Goal: Task Accomplishment & Management: Use online tool/utility

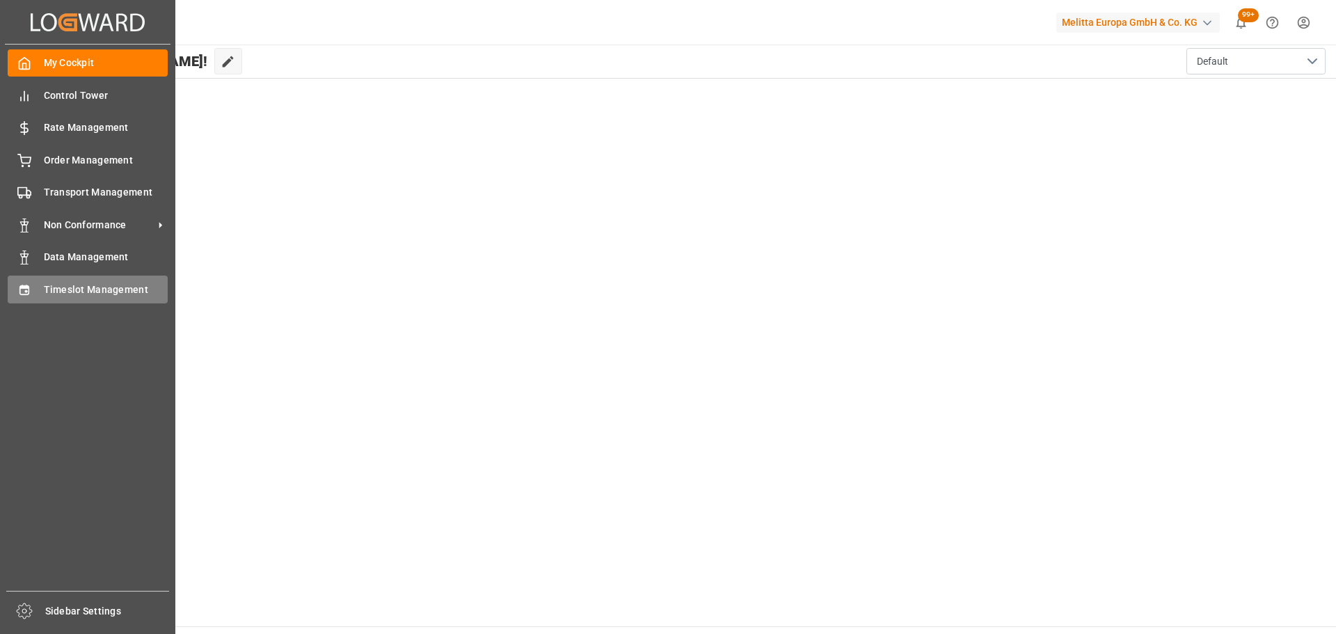
click at [36, 288] on div "Timeslot Management Timeslot Management" at bounding box center [88, 289] width 160 height 27
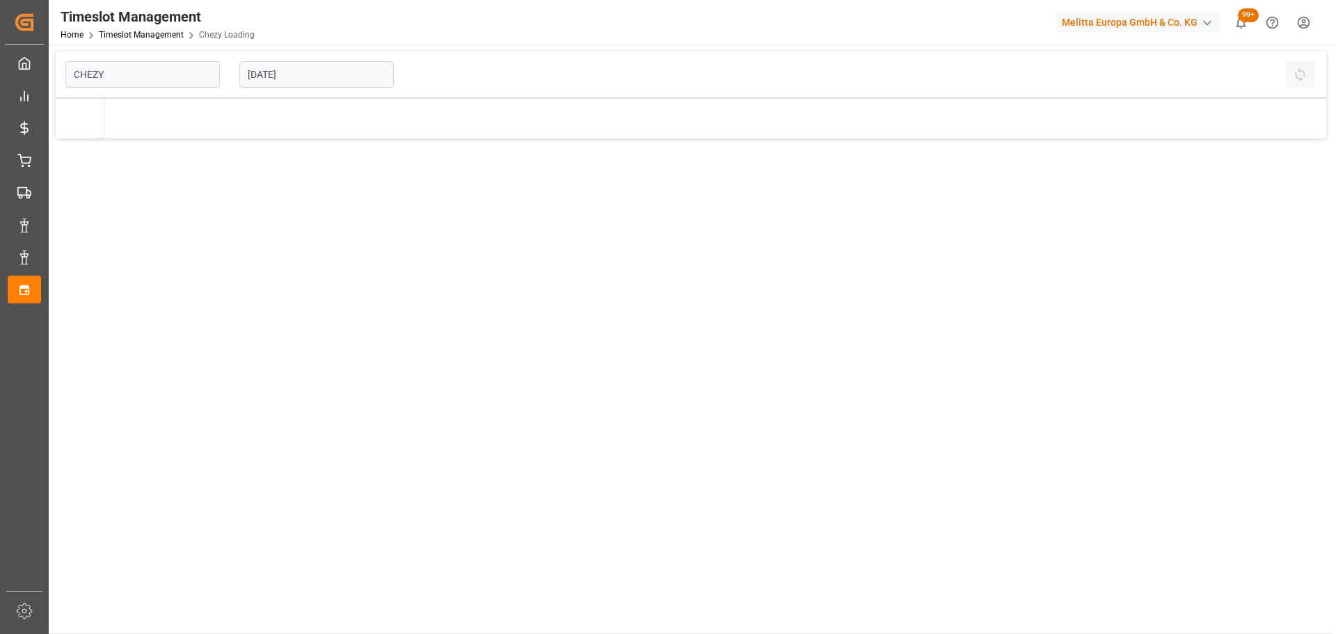
type input "Chezy Loading"
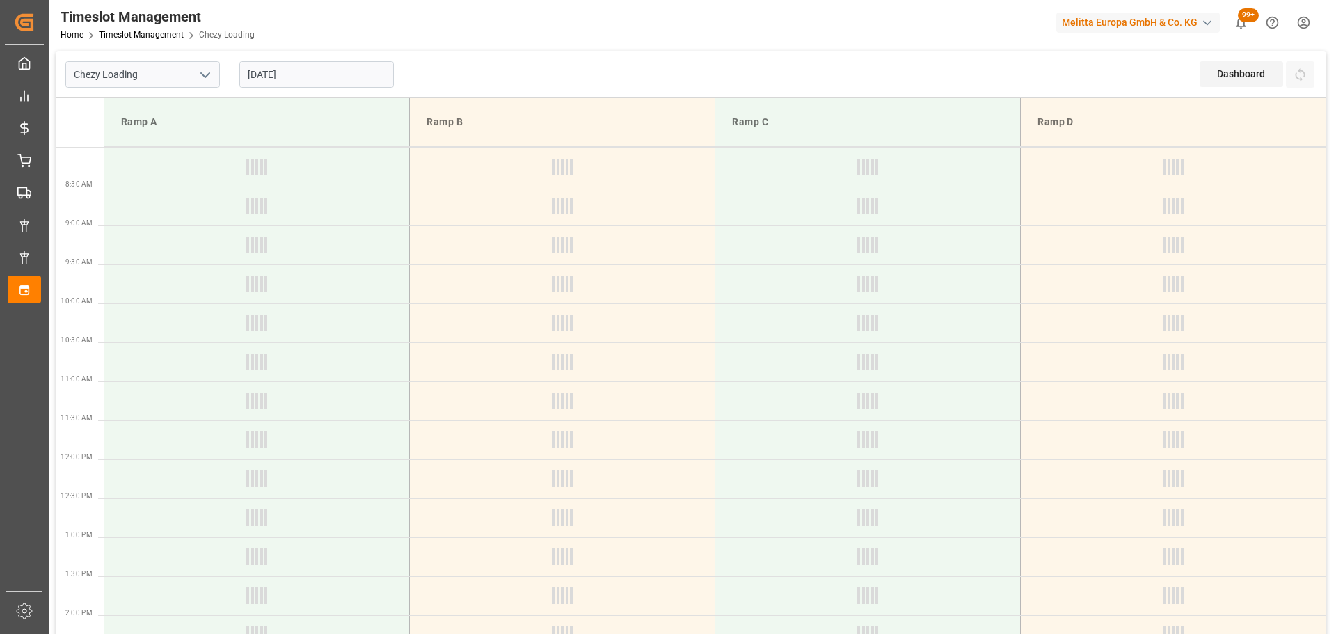
click at [292, 77] on input "[DATE]" at bounding box center [316, 74] width 155 height 26
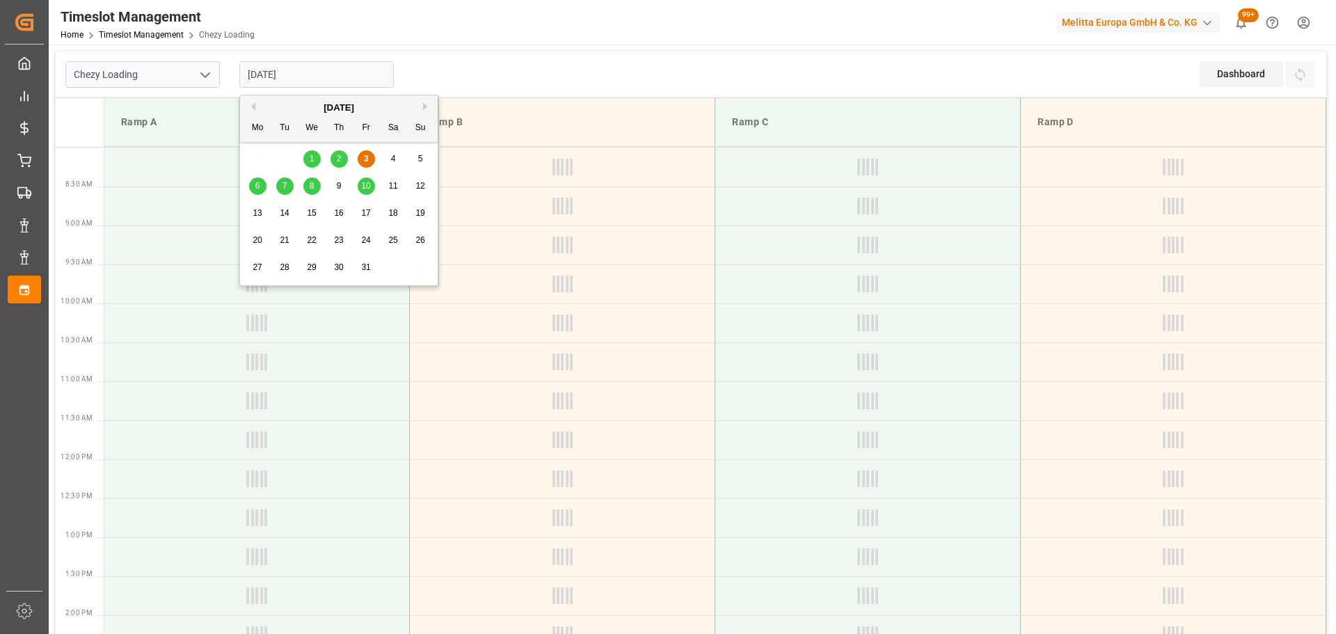
click at [342, 159] on div "2" at bounding box center [339, 159] width 17 height 17
type input "[DATE]"
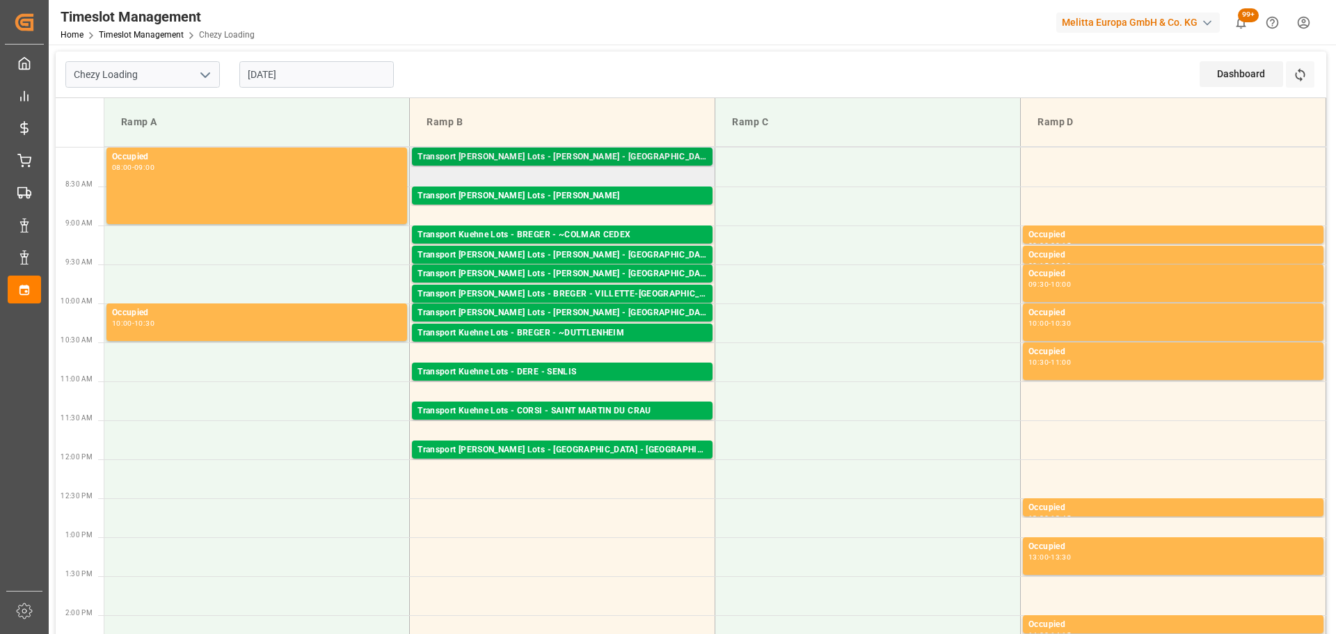
click at [611, 157] on div "Transport [PERSON_NAME] Lots - [PERSON_NAME] - [GEOGRAPHIC_DATA][PERSON_NAME]" at bounding box center [563, 157] width 290 height 14
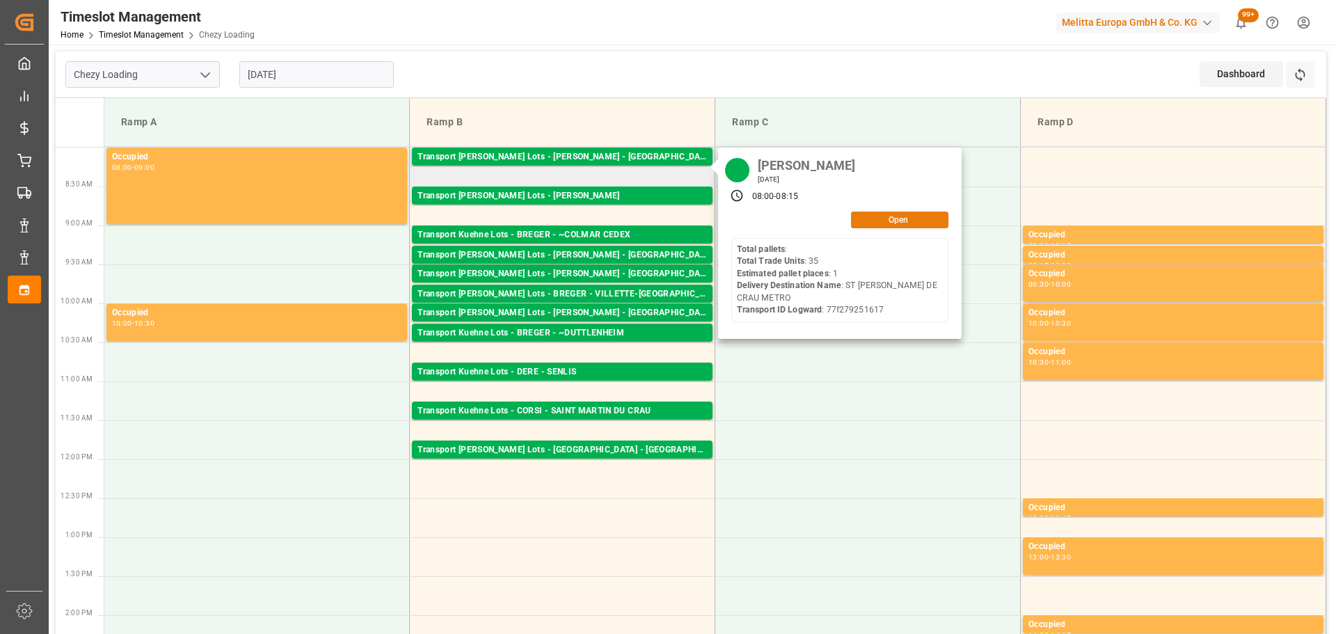
click at [903, 220] on button "Open" at bounding box center [899, 220] width 97 height 17
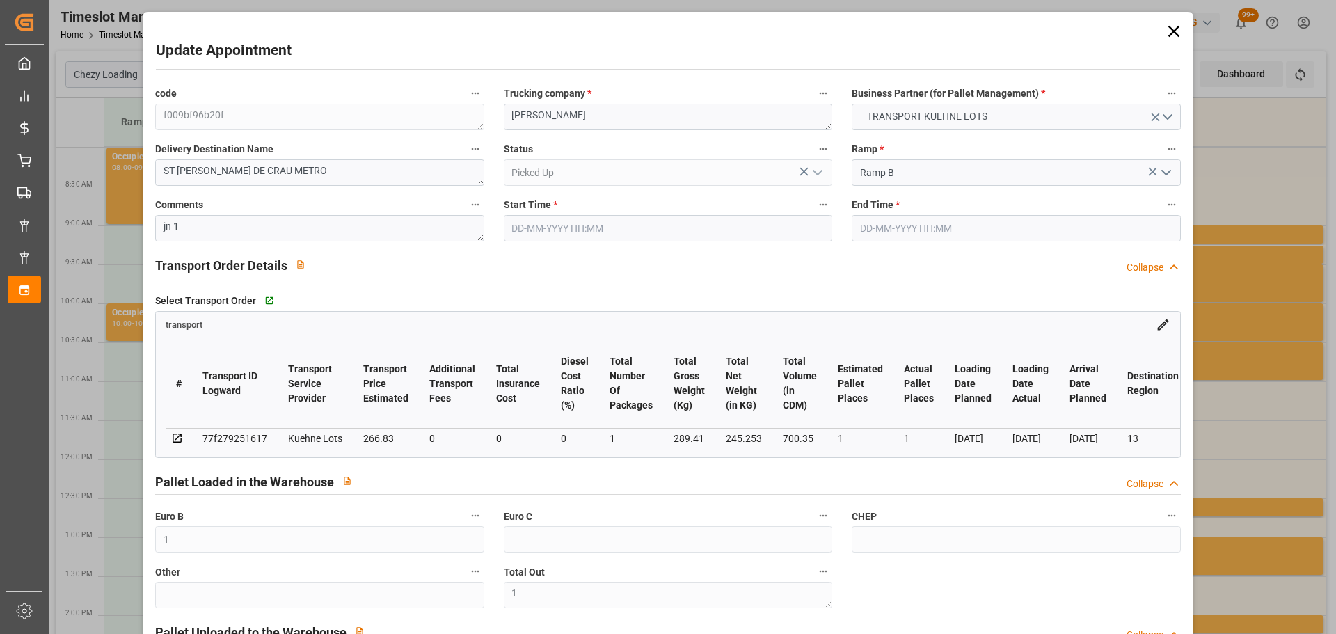
type input "1"
type input "266.83"
type input "0"
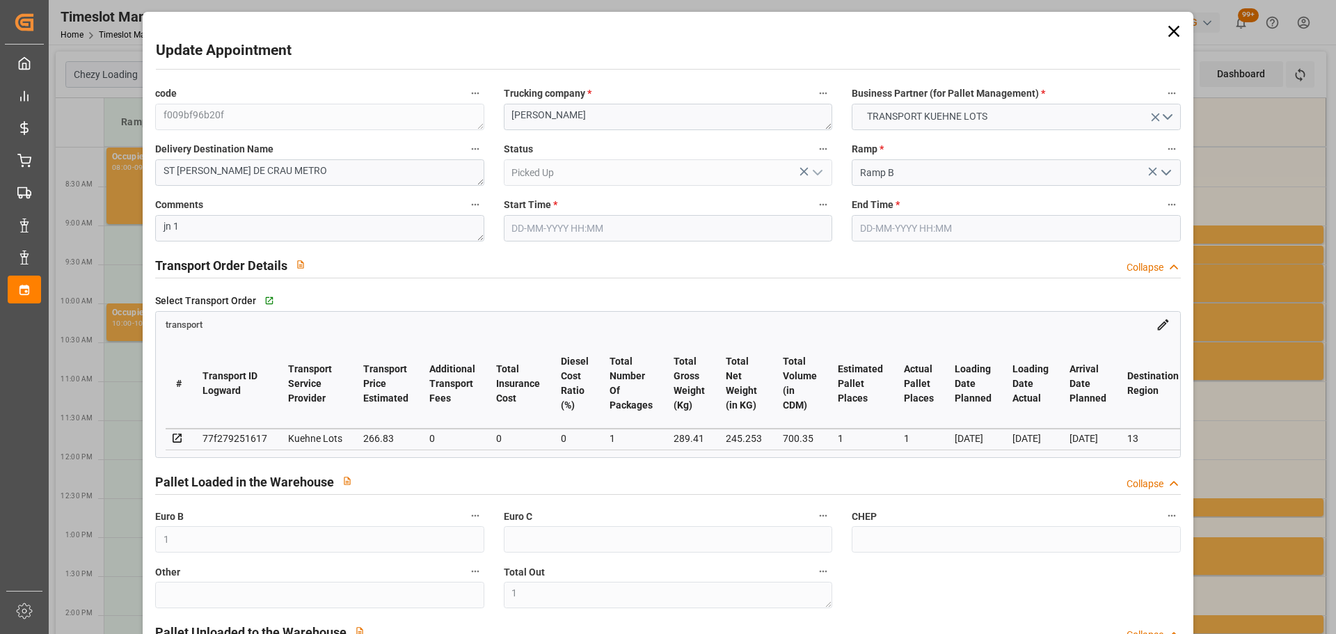
type input "0"
type input "266.83"
type input "0"
type input "1"
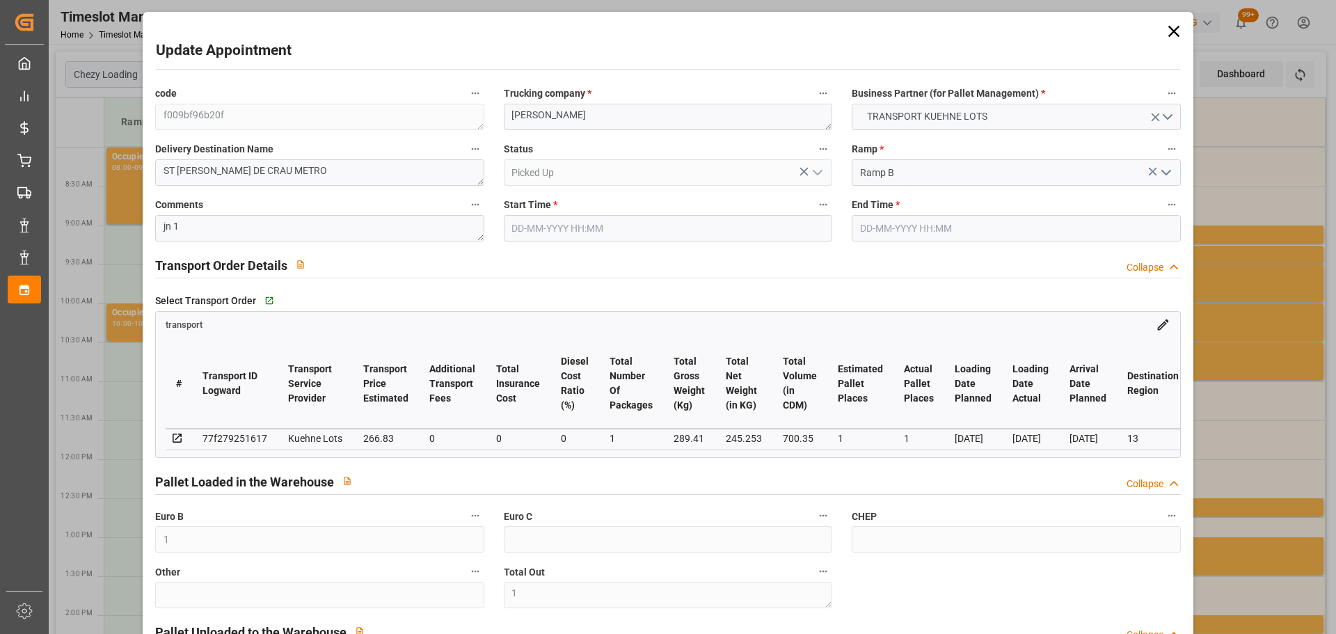
type input "245.253"
type input "312.41"
type input "700.35"
type input "13"
type input "0"
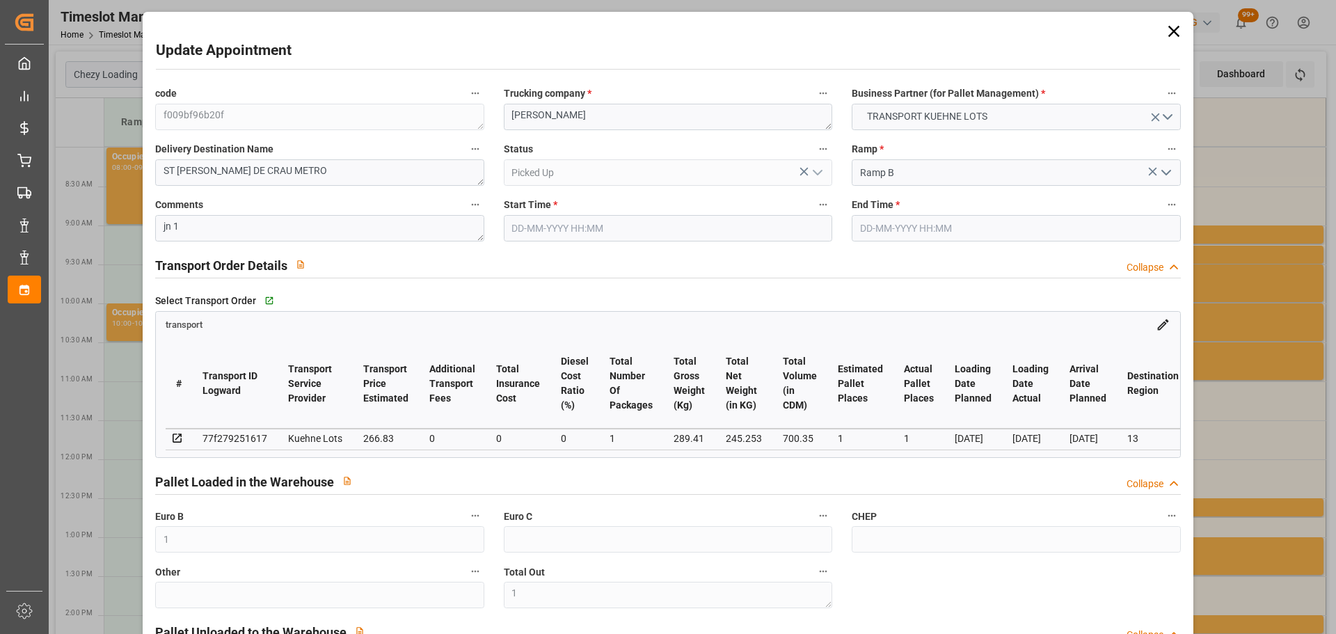
type input "35"
type input "1"
type input "101"
type input "289.41"
type input "0"
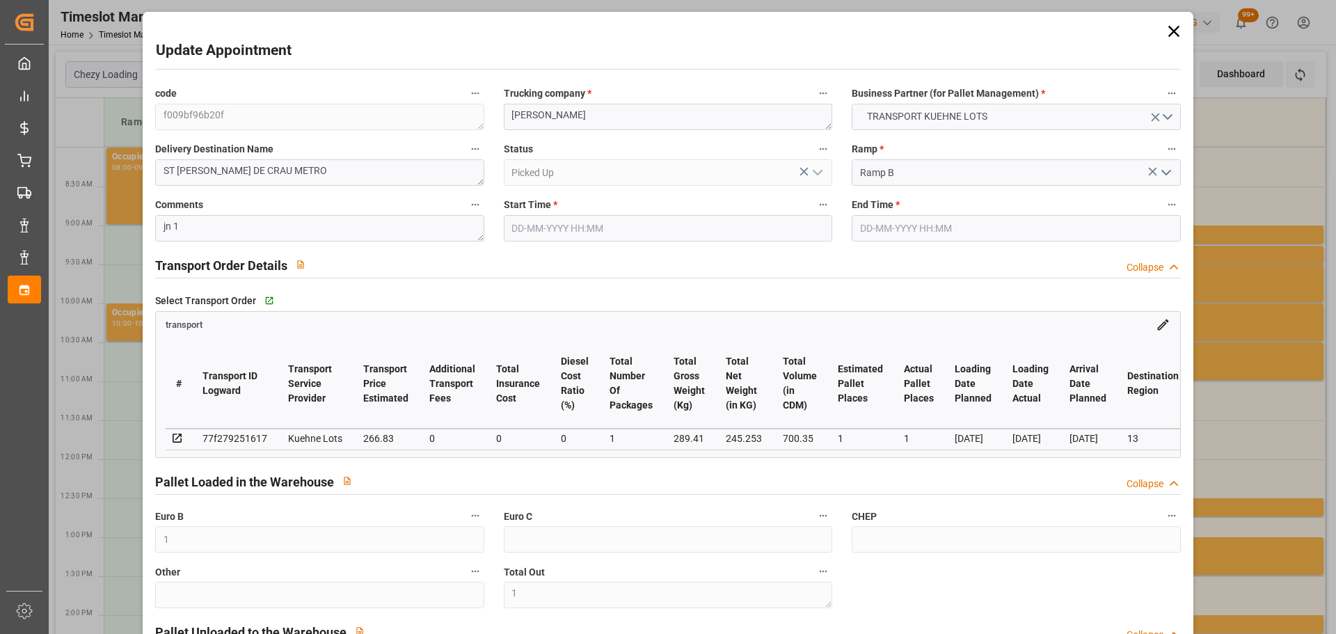
type input "4710.8598"
type input "0"
type input "21"
type input "35"
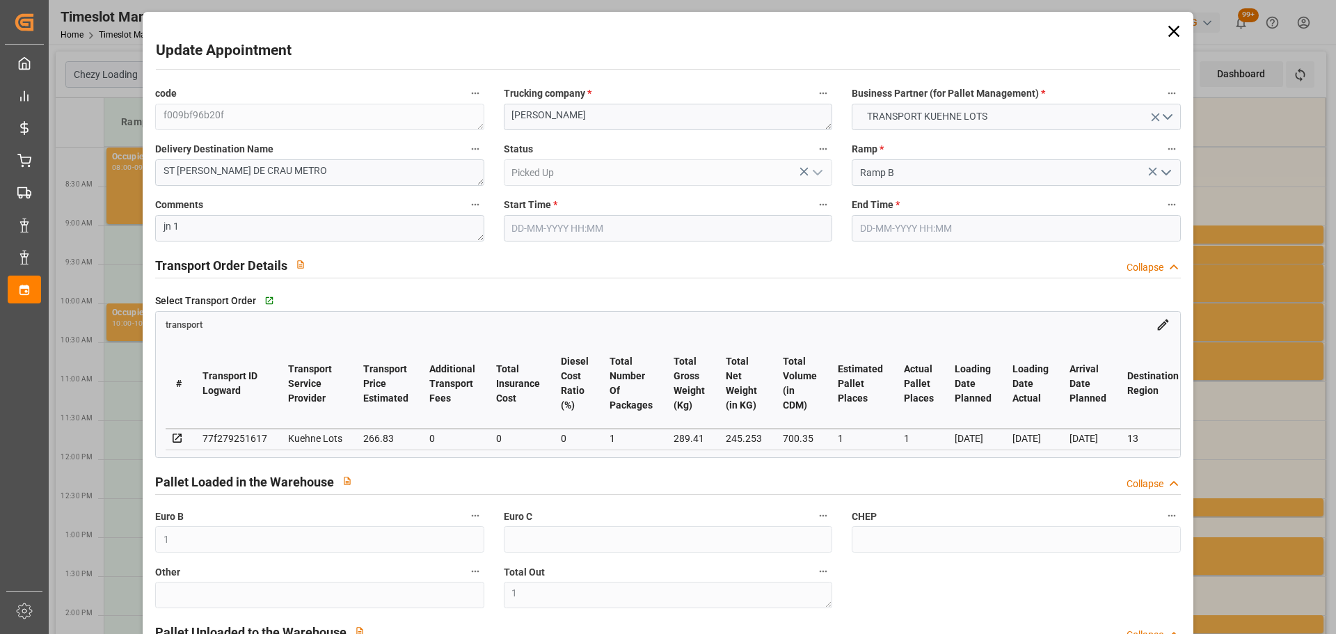
type input "[DATE] 08:00"
type input "[DATE] 08:15"
type input "[DATE] 13:03"
type input "[DATE] 11:27"
type input "[DATE]"
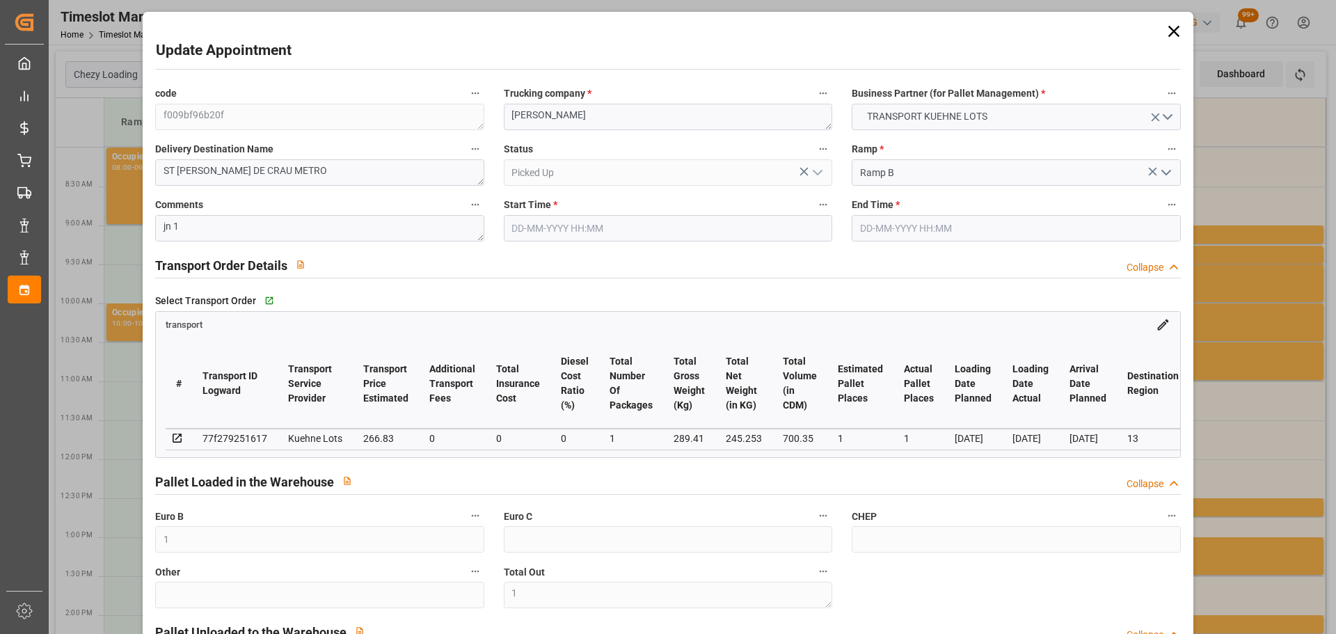
type input "[DATE]"
drag, startPoint x: 1169, startPoint y: 33, endPoint x: 1150, endPoint y: 40, distance: 20.7
click at [1169, 32] on icon at bounding box center [1173, 31] width 19 height 19
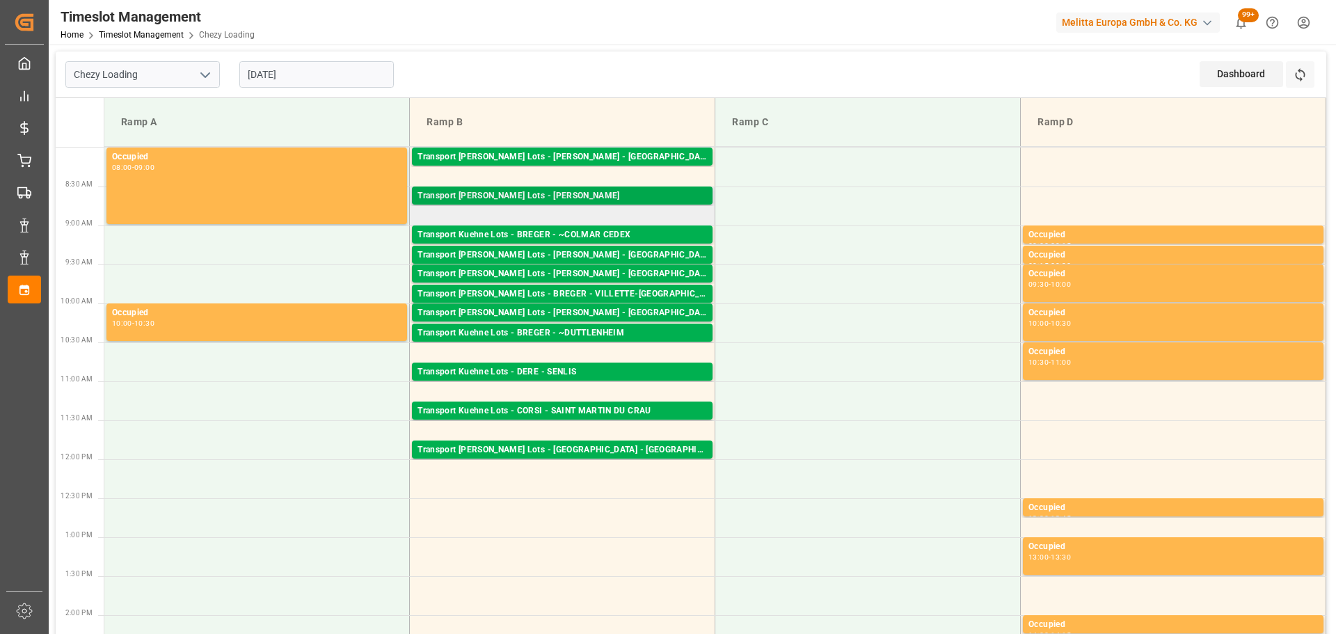
click at [612, 189] on div "Transport [PERSON_NAME] Lots - [PERSON_NAME] Pallets: 1,TU: ,City: CARQUEFOU,Ar…" at bounding box center [562, 196] width 301 height 18
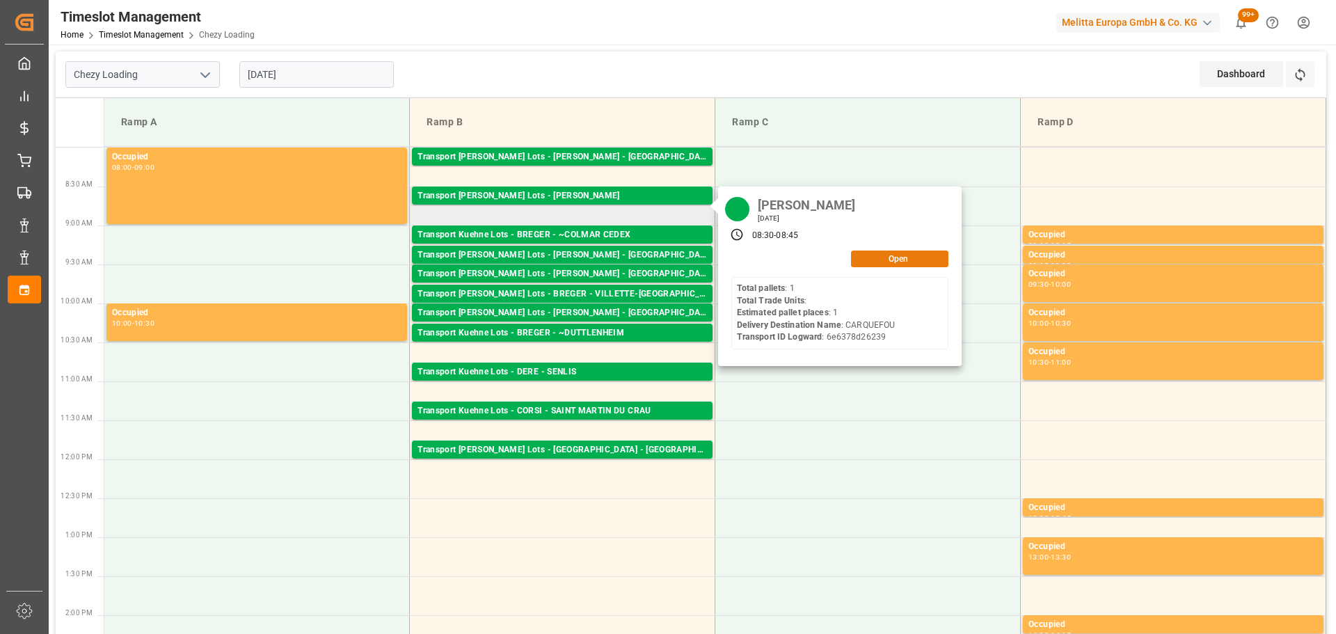
click at [880, 262] on button "Open" at bounding box center [899, 259] width 97 height 17
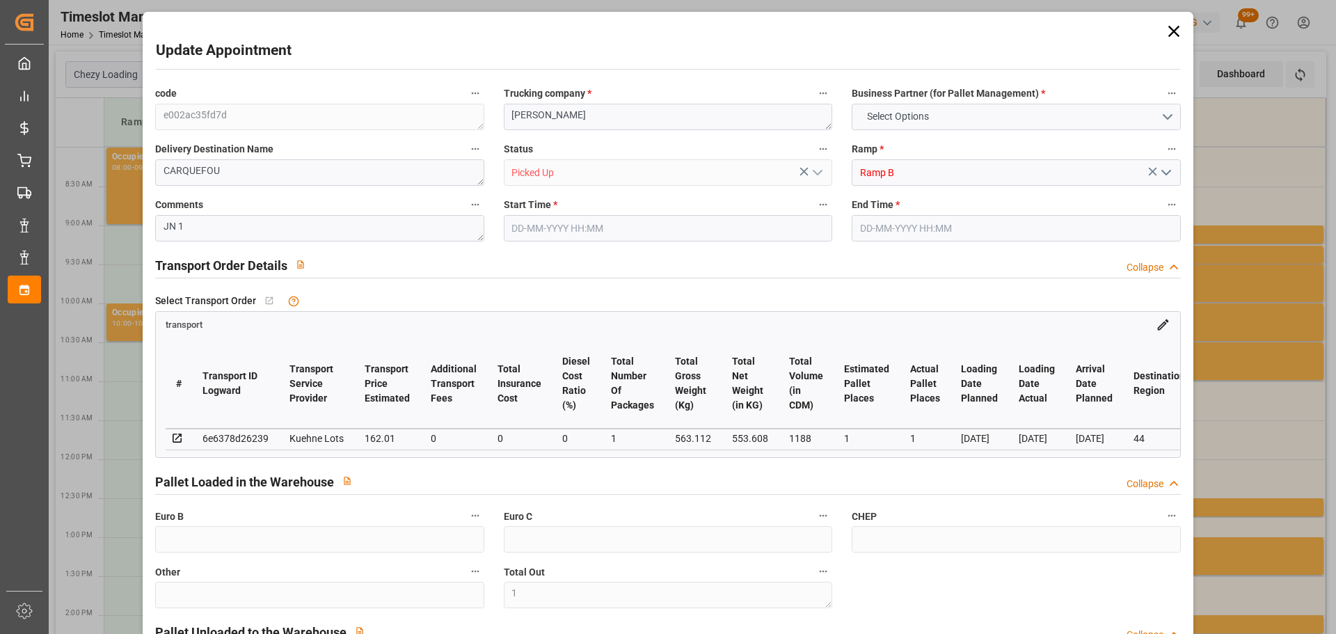
type input "1"
type input "162.01"
type input "0"
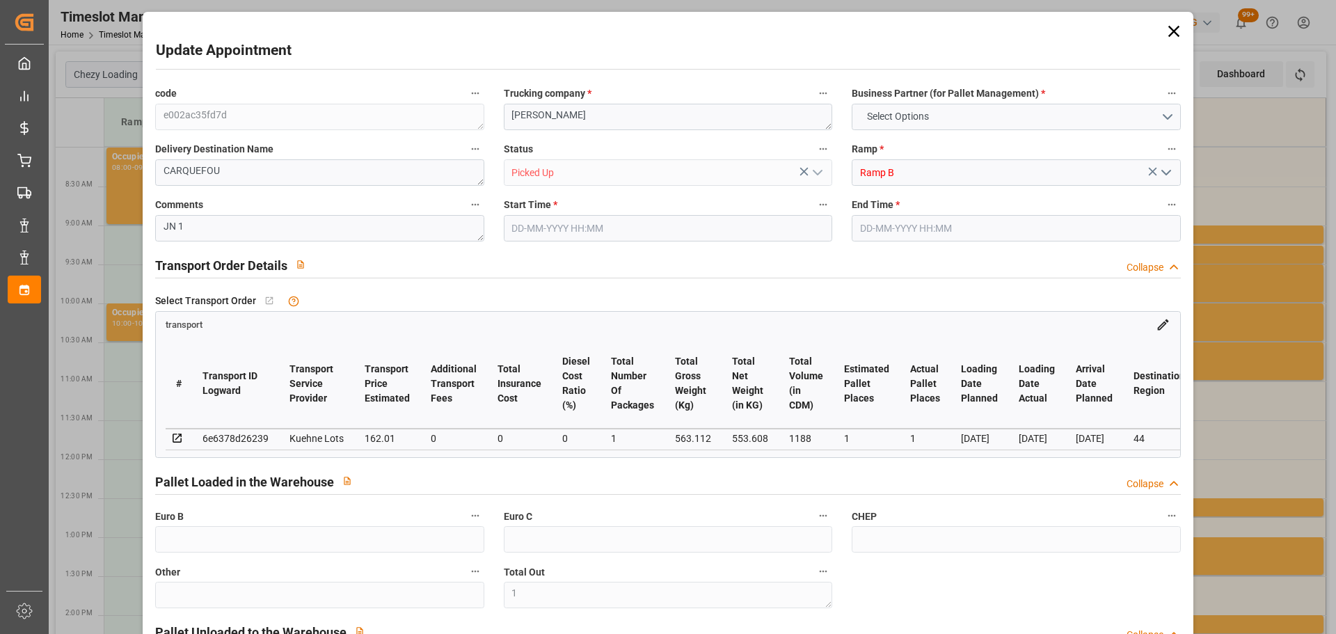
type input "0"
type input "162.01"
type input "0"
type input "1"
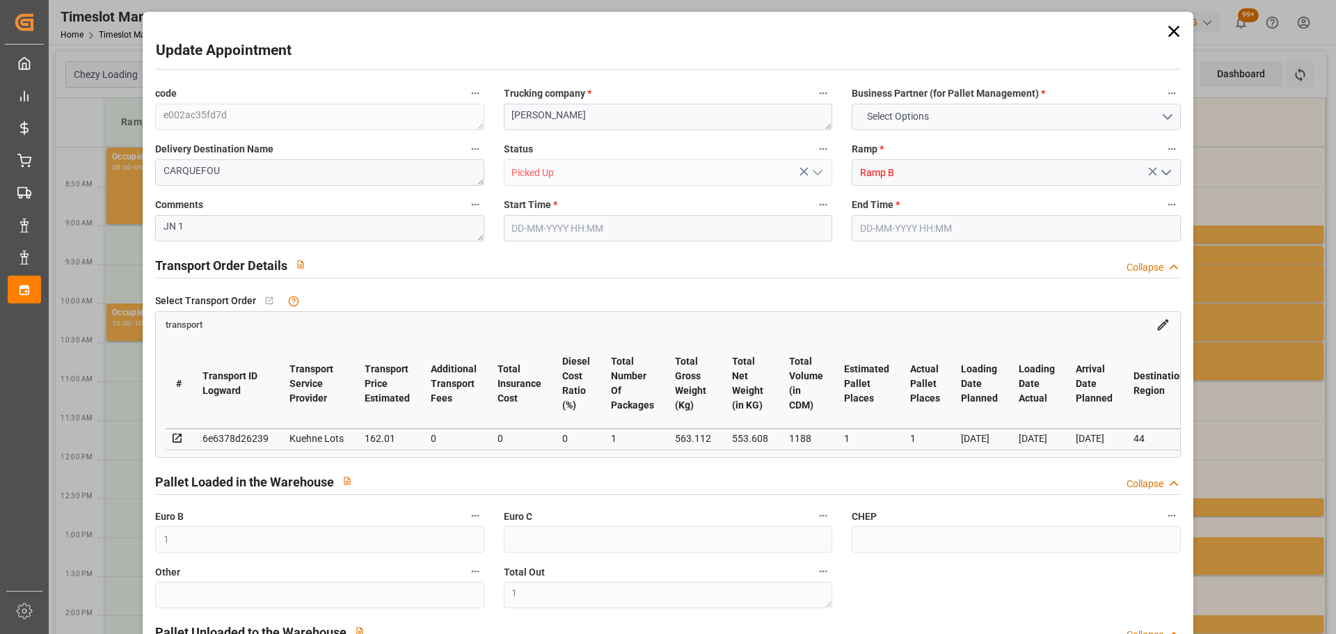
type input "553.608"
type input "614"
type input "1188"
type input "44"
type input "1"
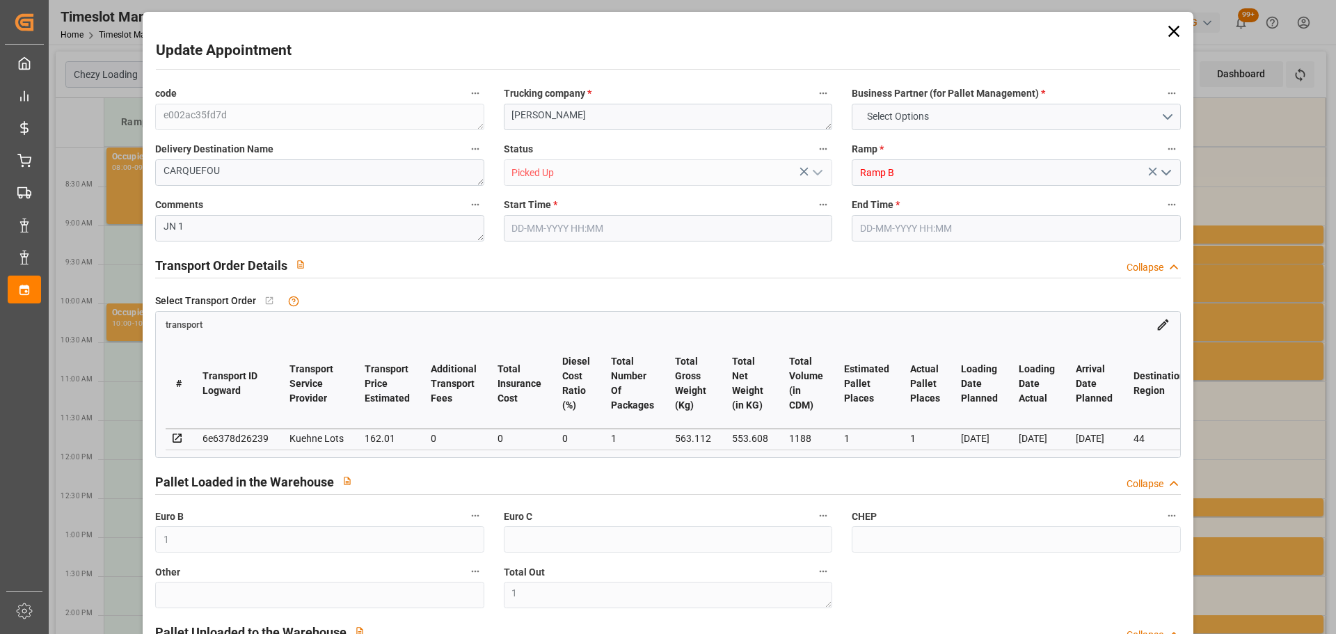
type input "0"
type input "1"
type input "101"
type input "563.112"
type input "0"
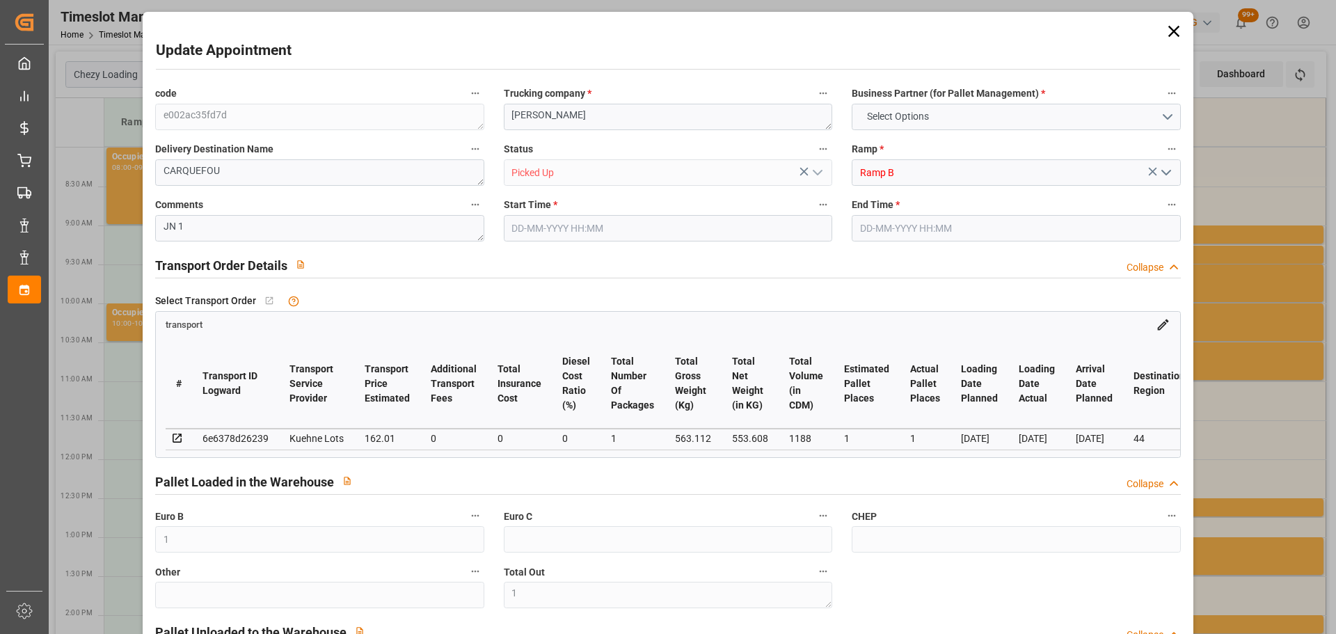
type input "4710.8598"
type input "0"
type input "21"
type input "35"
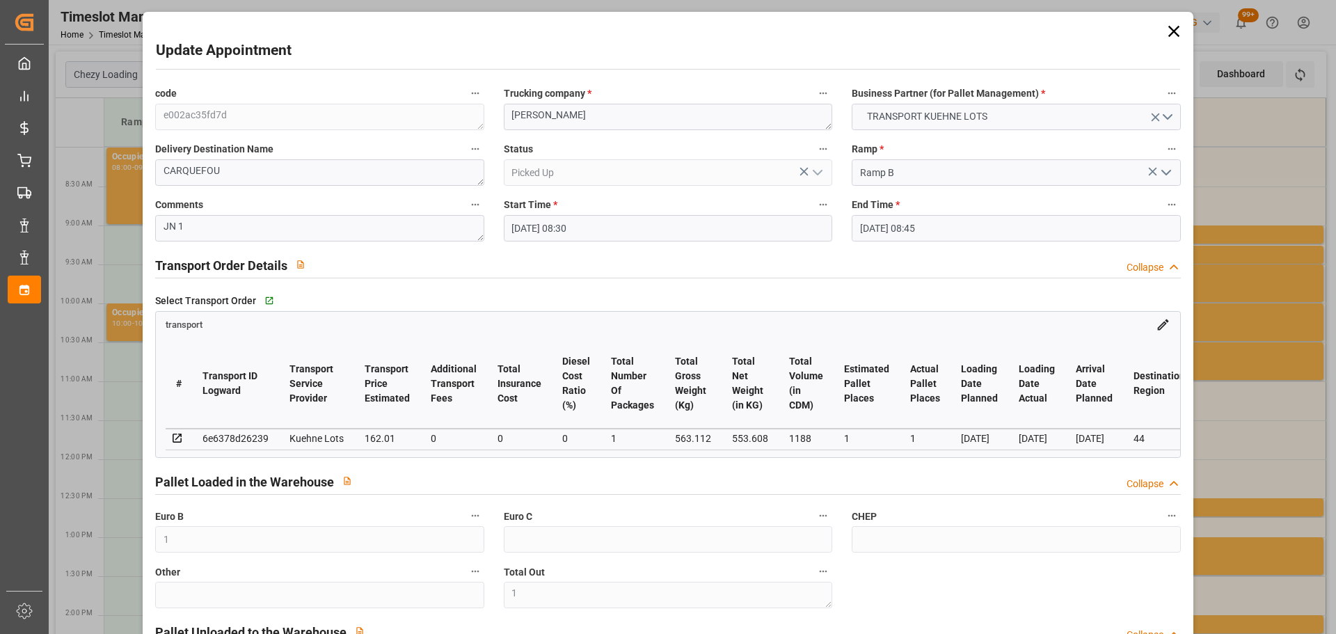
type input "[DATE] 08:30"
type input "[DATE] 08:45"
type input "[DATE] 12:42"
type input "[DATE] 11:29"
type input "[DATE]"
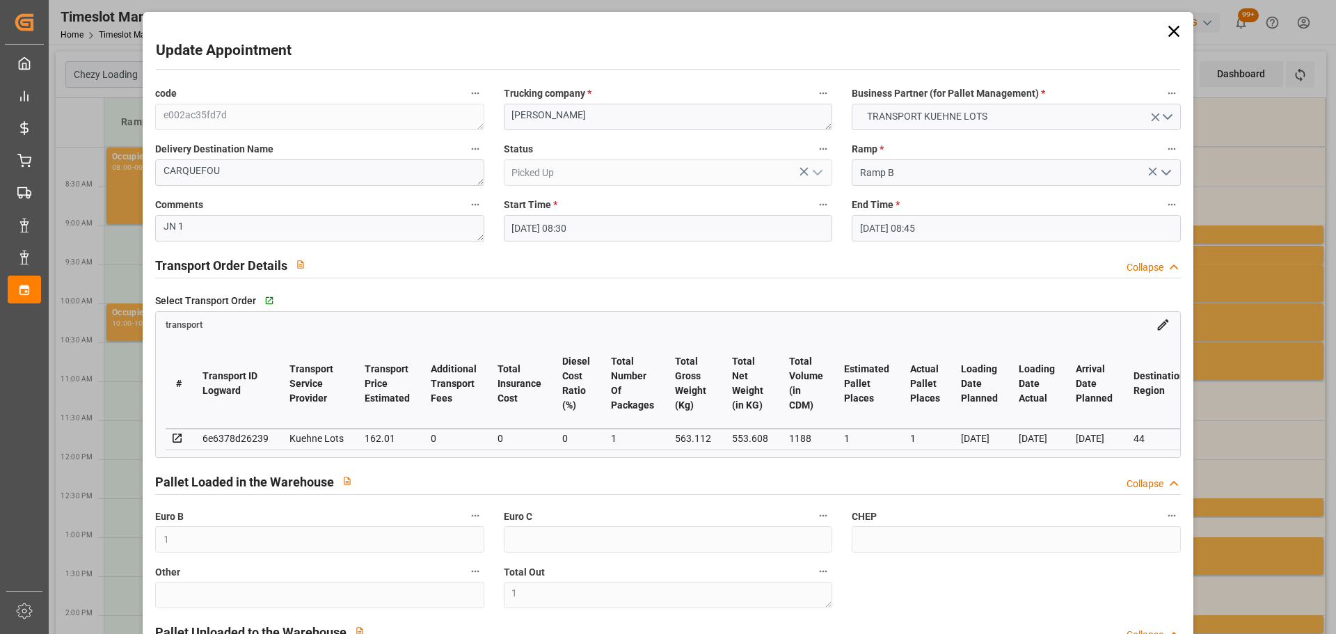
type input "[DATE]"
click at [1170, 25] on icon at bounding box center [1173, 31] width 19 height 19
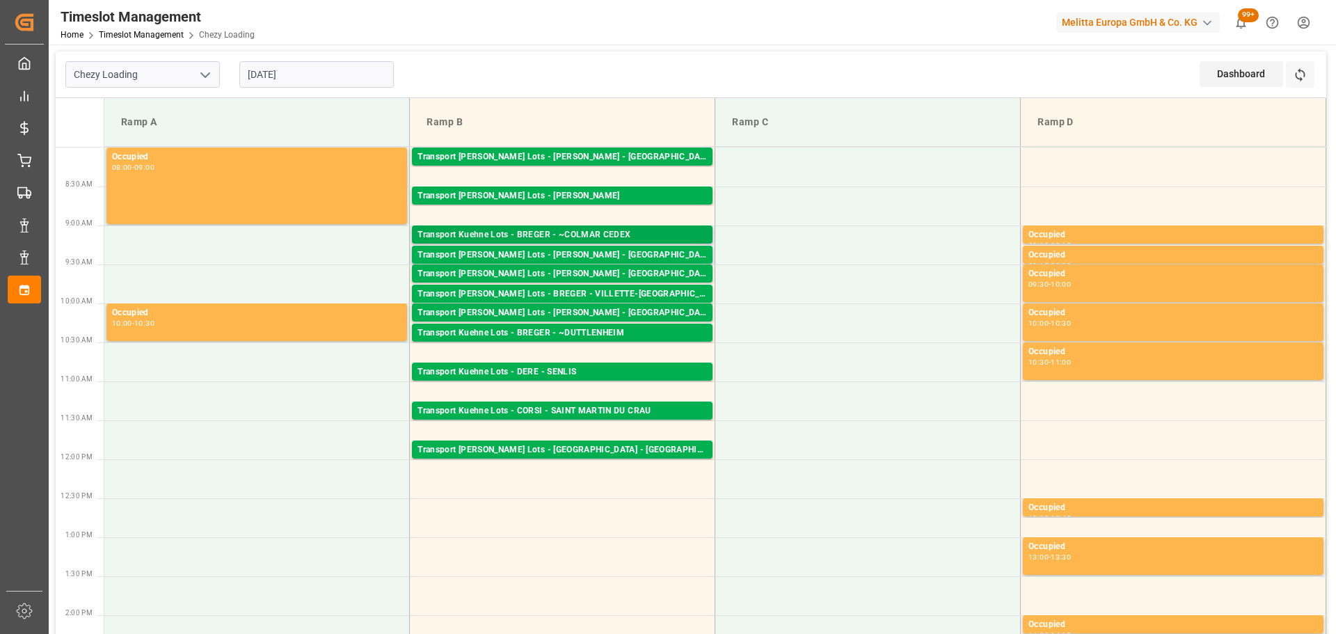
click at [553, 226] on div "Transport [PERSON_NAME] Lots - [PERSON_NAME] - ~COLMAR CEDEX Pallets: ,TU: 46,C…" at bounding box center [562, 235] width 301 height 18
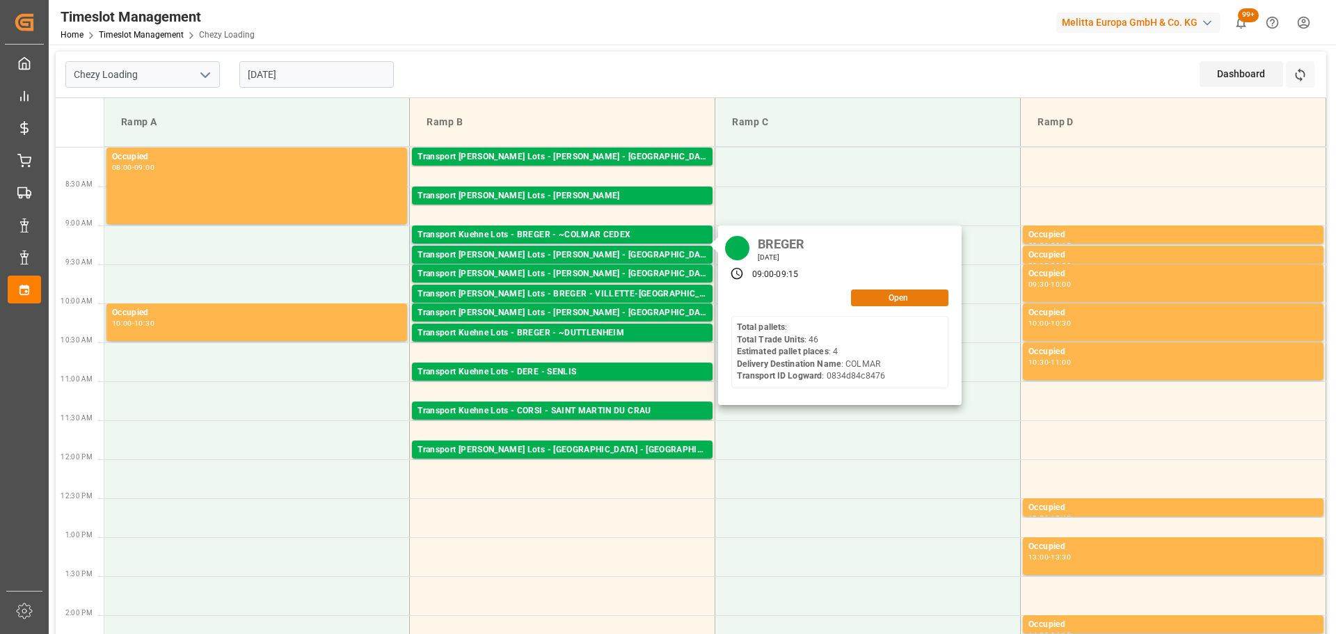
click at [858, 293] on button "Open" at bounding box center [899, 298] width 97 height 17
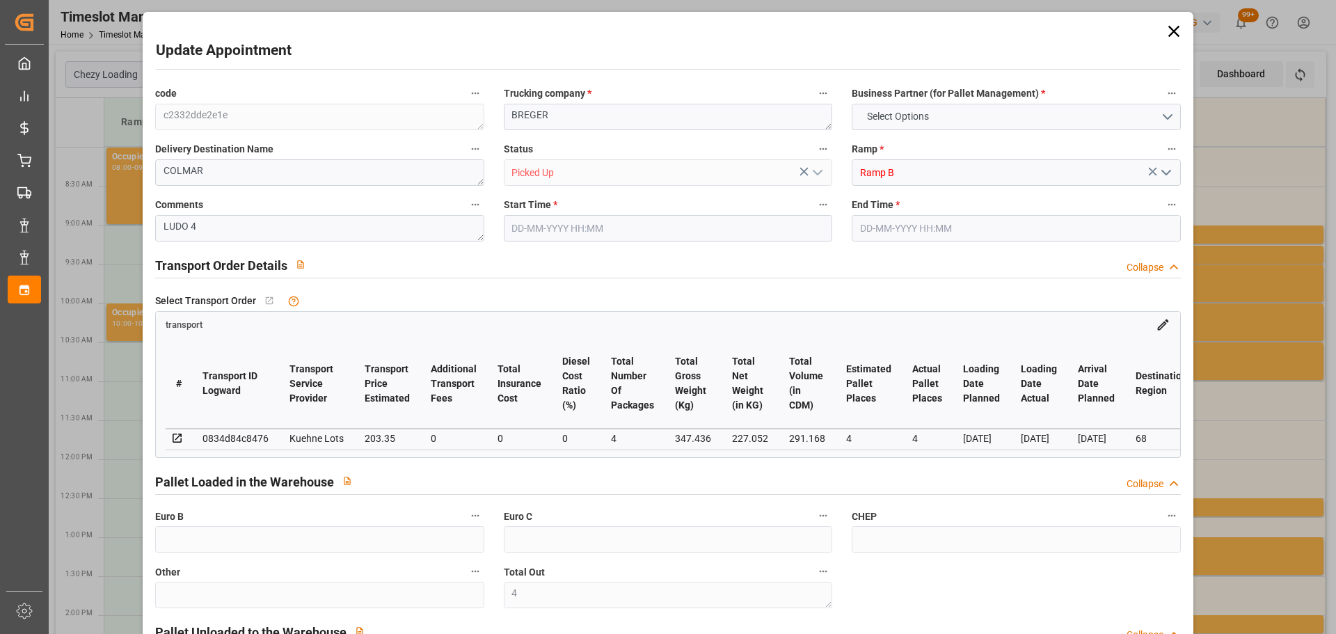
type input "4"
type input "203.35"
type input "0"
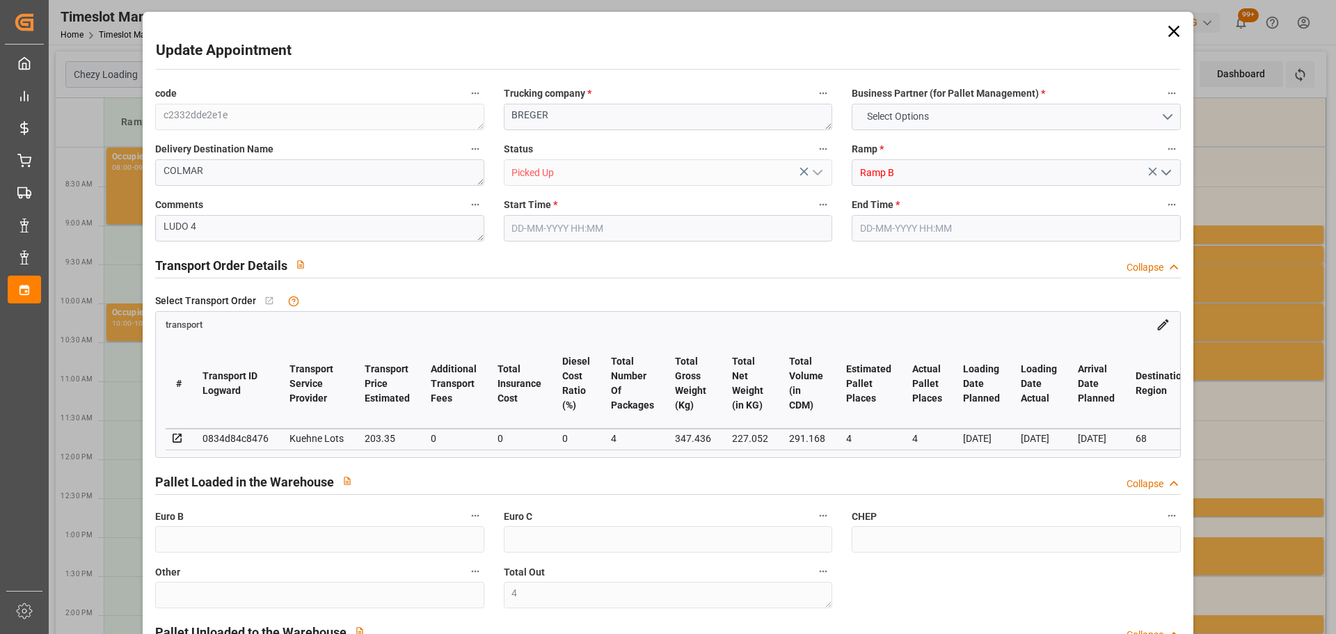
type input "0"
type input "203.35"
type input "0"
type input "4"
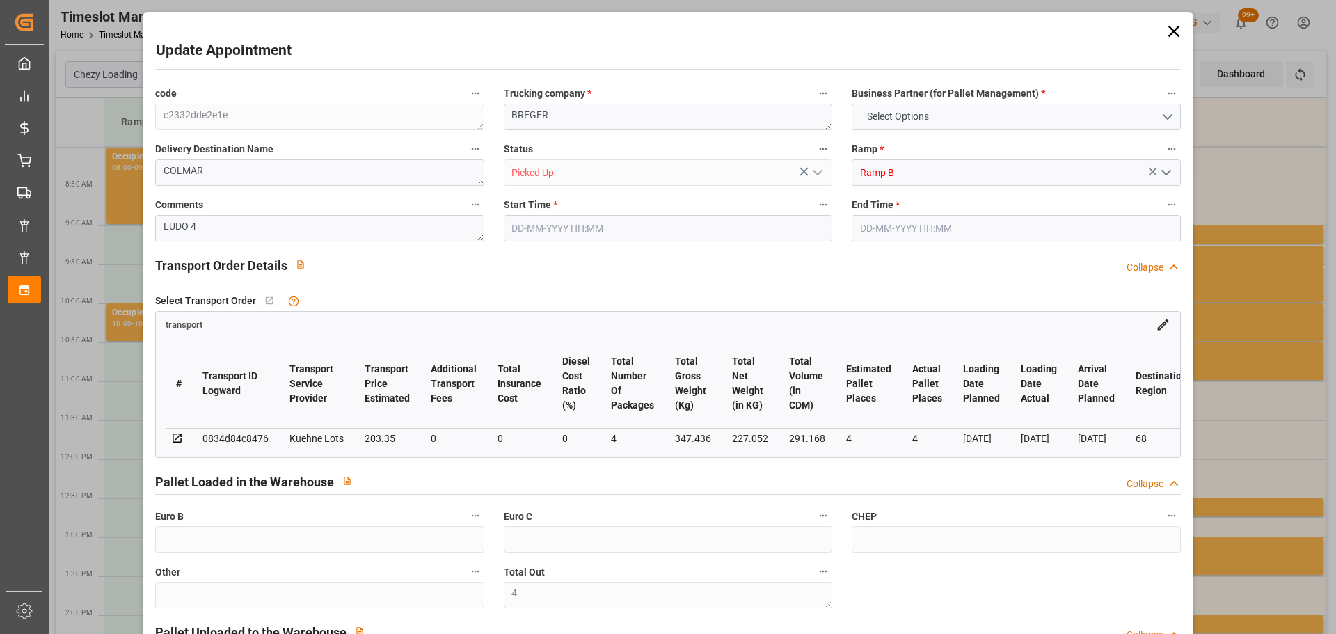
type input "227.052"
type input "442.856"
type input "291.168"
type input "68"
type input "0"
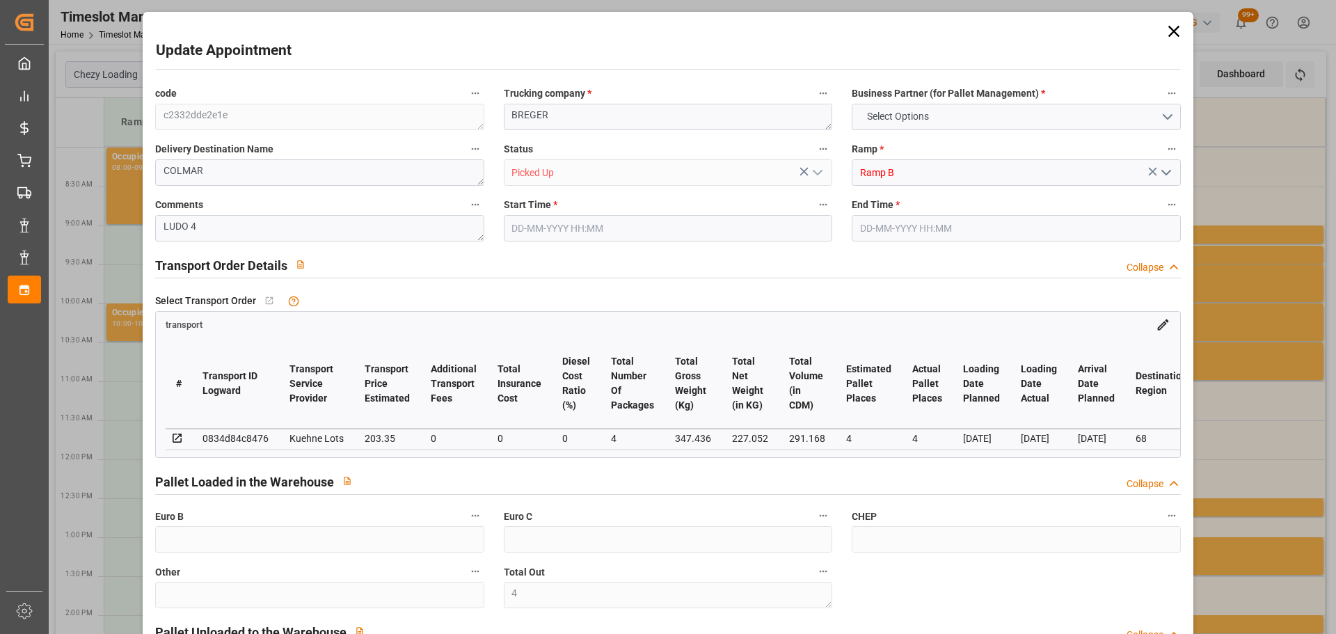
type input "46"
type input "4"
type input "101"
type input "347.436"
type input "0"
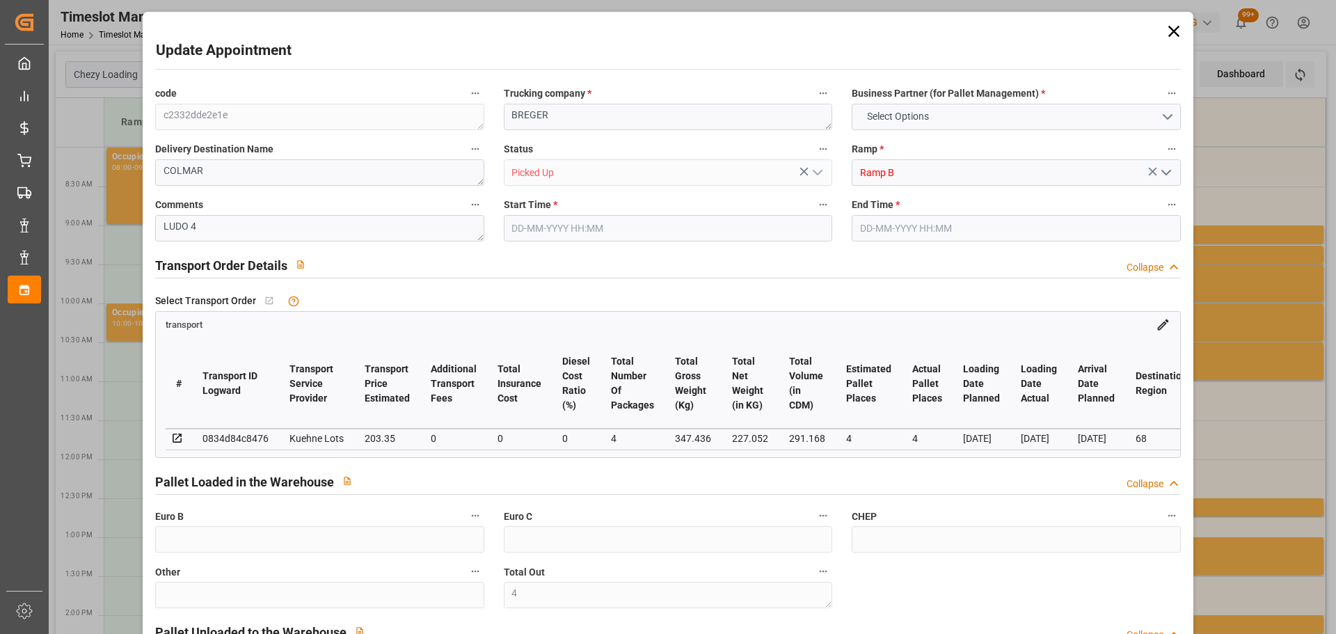
type input "4710.8598"
type input "0"
type input "21"
type input "35"
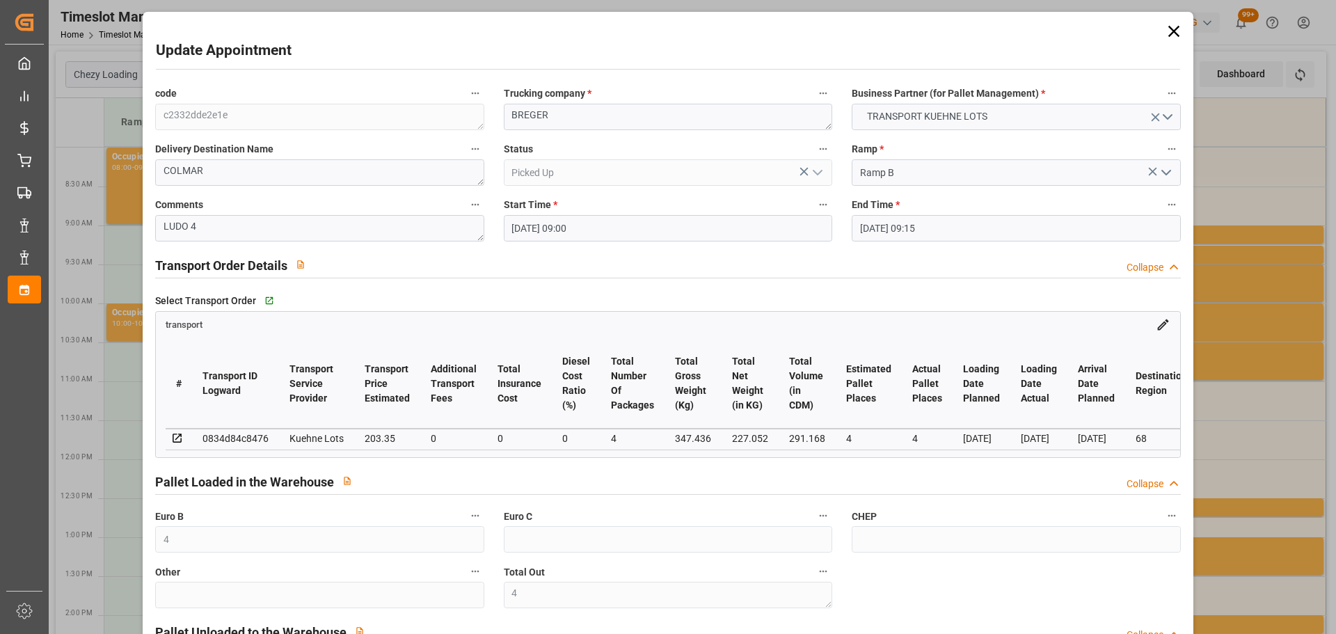
type input "[DATE] 09:00"
type input "[DATE] 09:15"
type input "[DATE] 13:08"
type input "[DATE] 11:31"
type input "[DATE]"
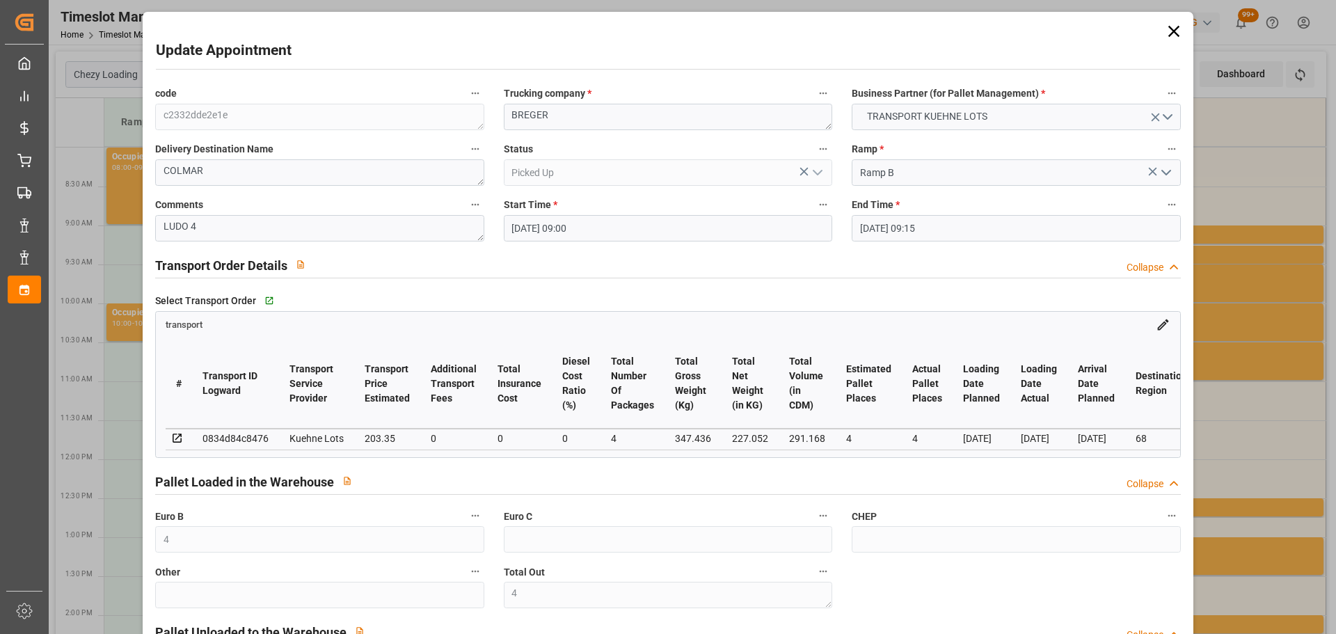
type input "[DATE]"
click at [1168, 26] on icon at bounding box center [1173, 31] width 11 height 11
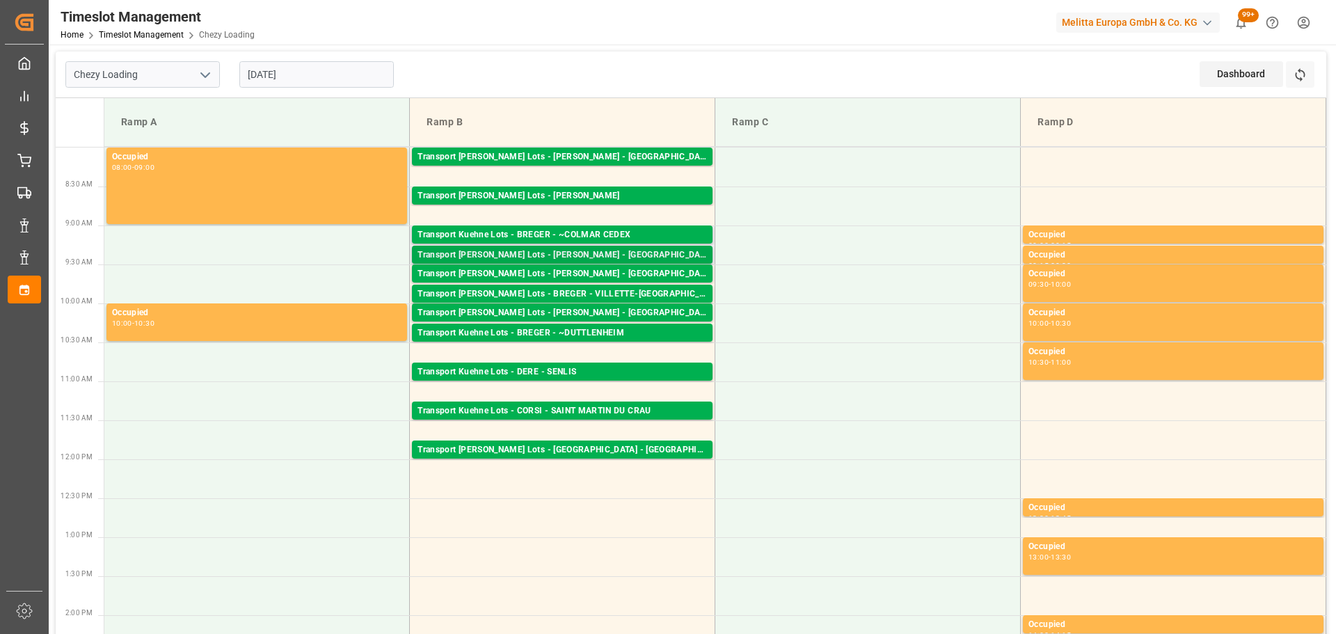
click at [594, 248] on div "Transport [PERSON_NAME] Lots - [PERSON_NAME] - [GEOGRAPHIC_DATA]" at bounding box center [563, 255] width 290 height 14
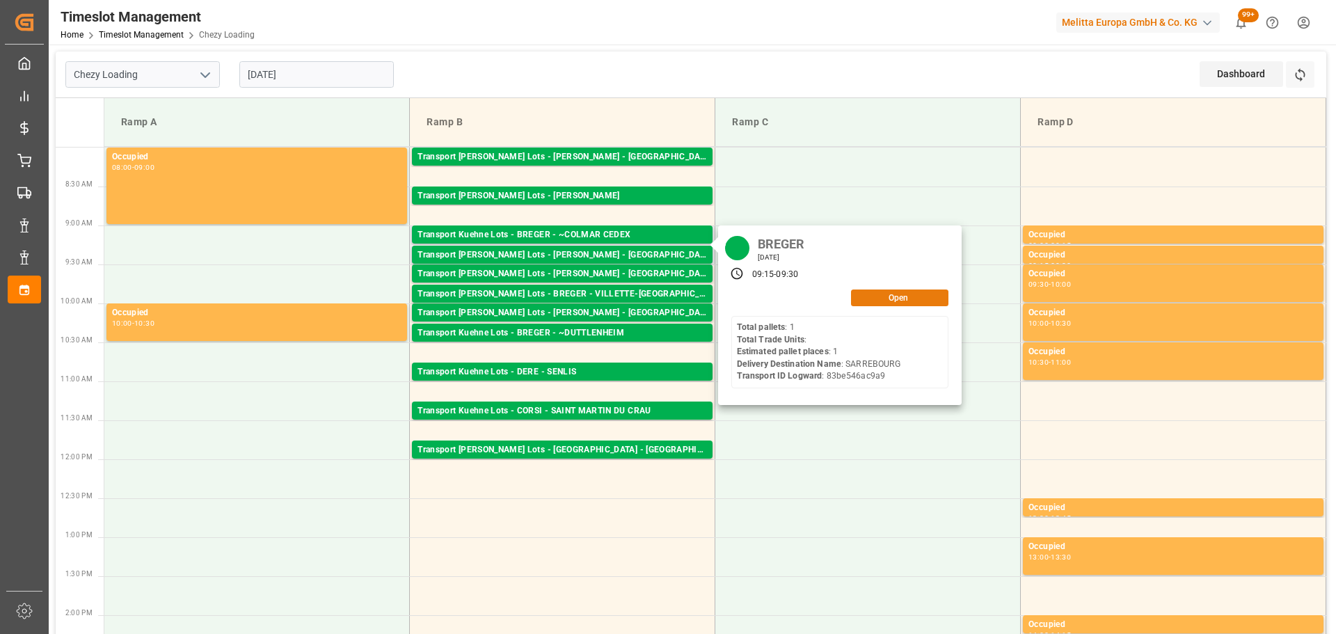
click at [901, 298] on button "Open" at bounding box center [899, 298] width 97 height 17
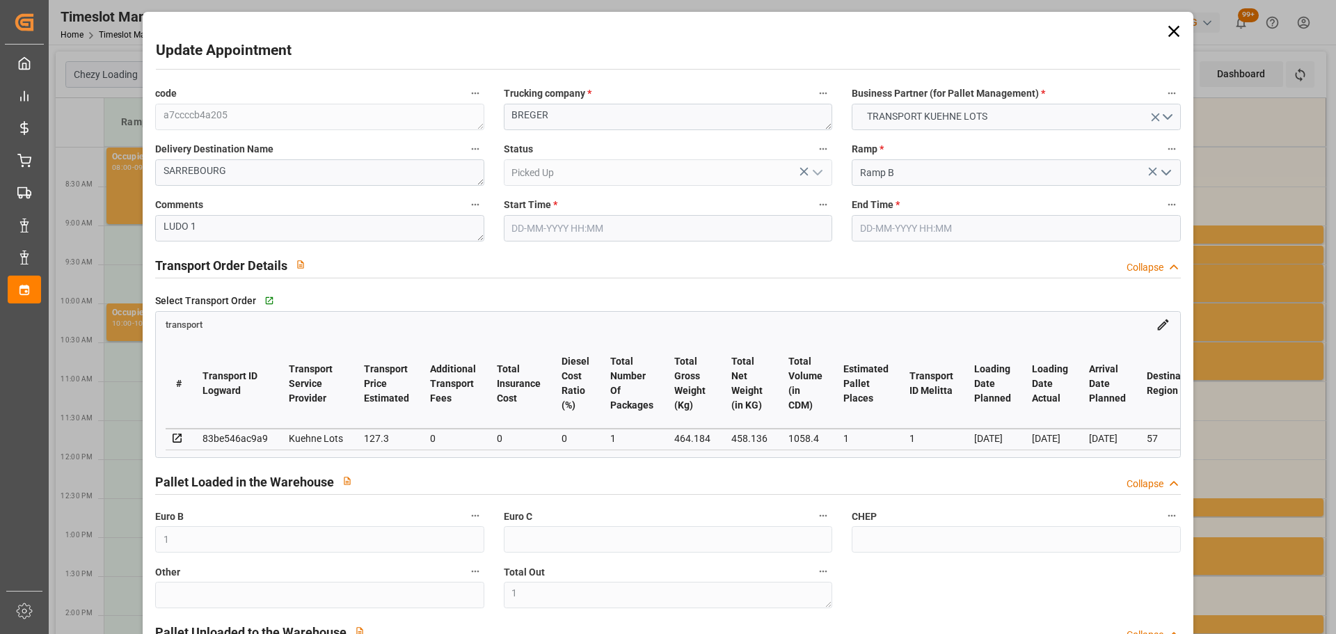
type input "[DATE] 09:15"
type input "[DATE] 09:30"
type input "[DATE] 13:09"
type input "[DATE] 11:29"
type input "[DATE]"
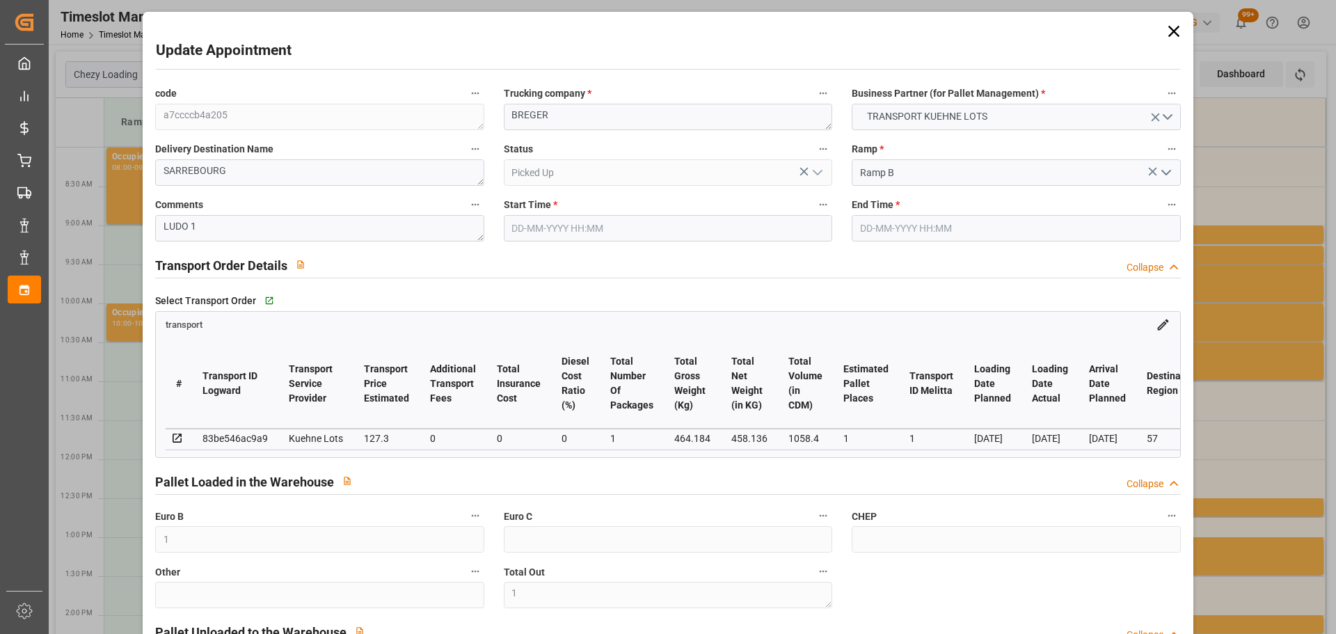
type input "[DATE]"
click at [1171, 29] on icon at bounding box center [1173, 31] width 11 height 11
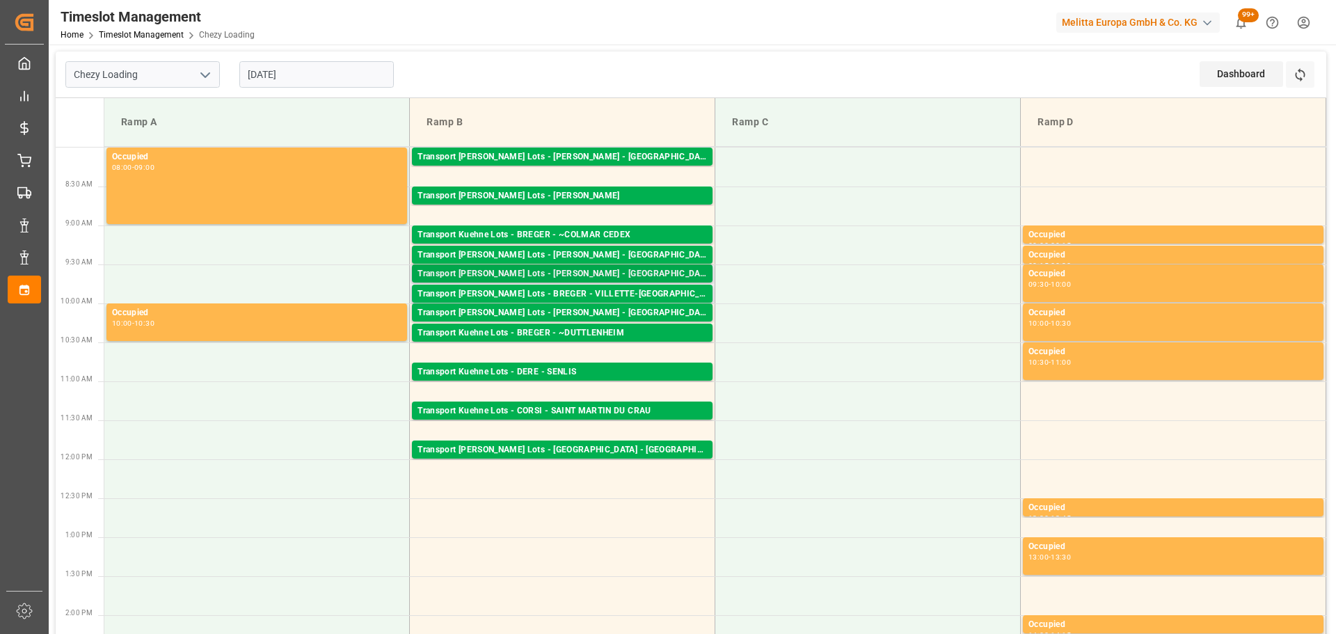
click at [524, 269] on div "Transport [PERSON_NAME] Lots - [PERSON_NAME] - [GEOGRAPHIC_DATA]" at bounding box center [563, 274] width 290 height 14
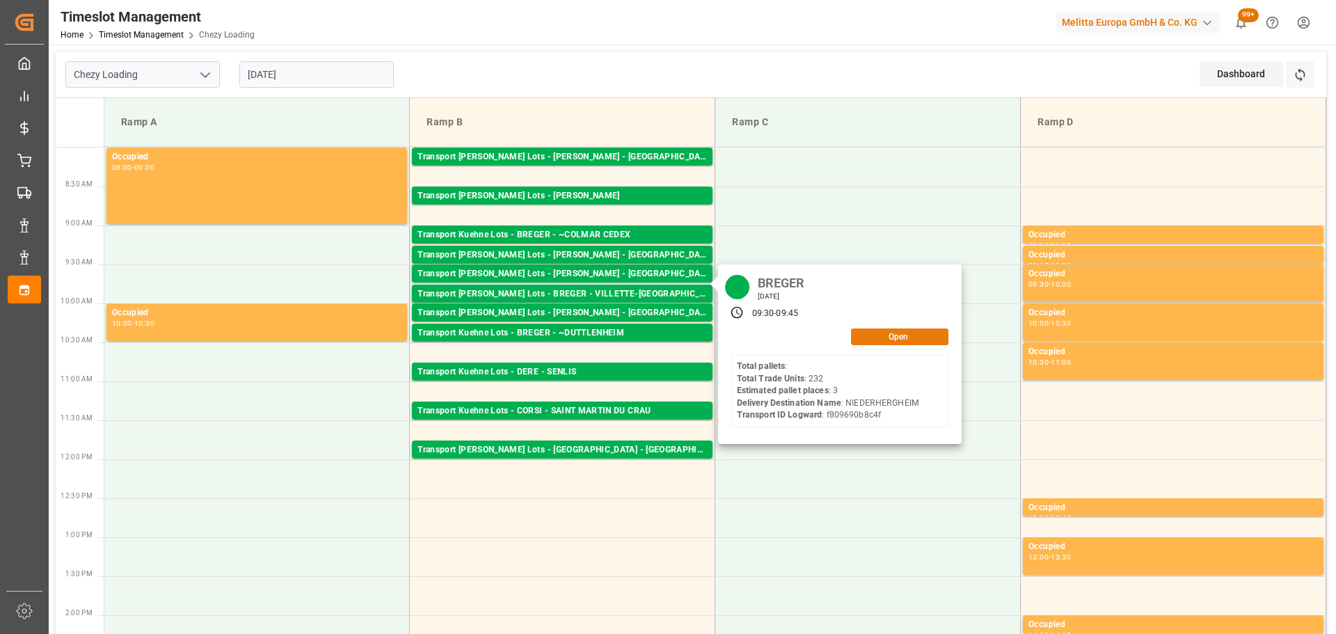
click at [905, 340] on button "Open" at bounding box center [899, 337] width 97 height 17
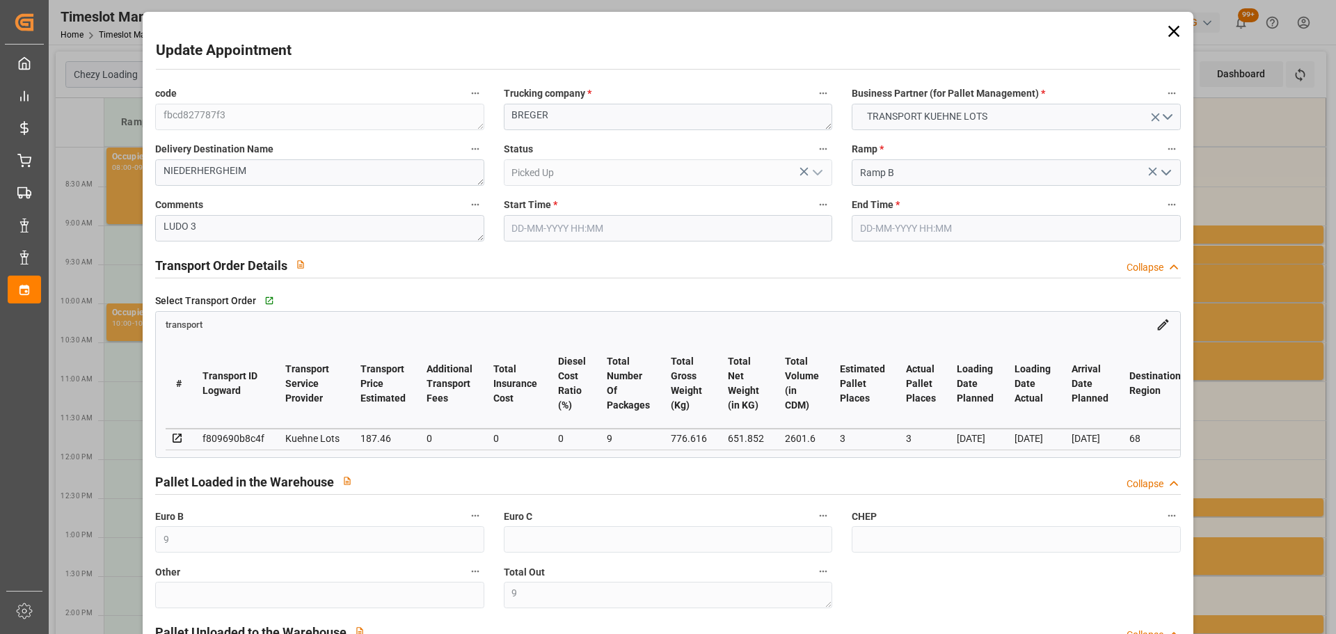
type input "[DATE] 09:30"
type input "[DATE] 09:45"
type input "[DATE] 13:10"
type input "[DATE] 11:31"
type input "[DATE]"
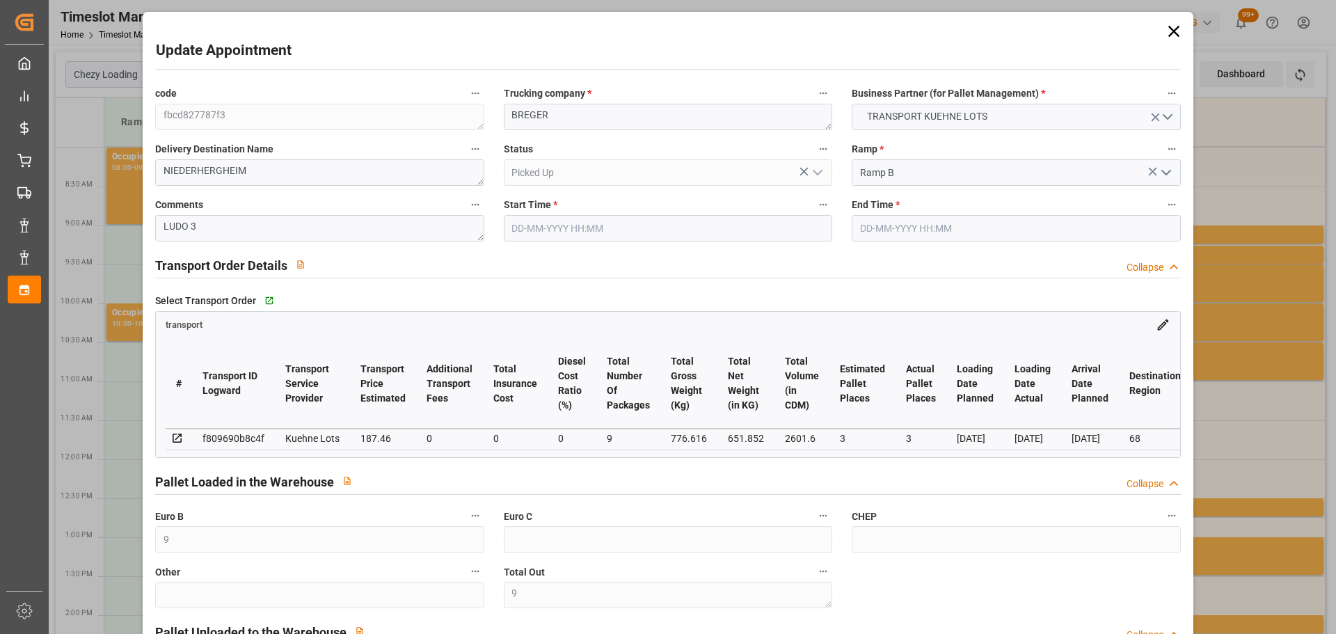
type input "[DATE]"
click at [1175, 27] on icon at bounding box center [1173, 31] width 19 height 19
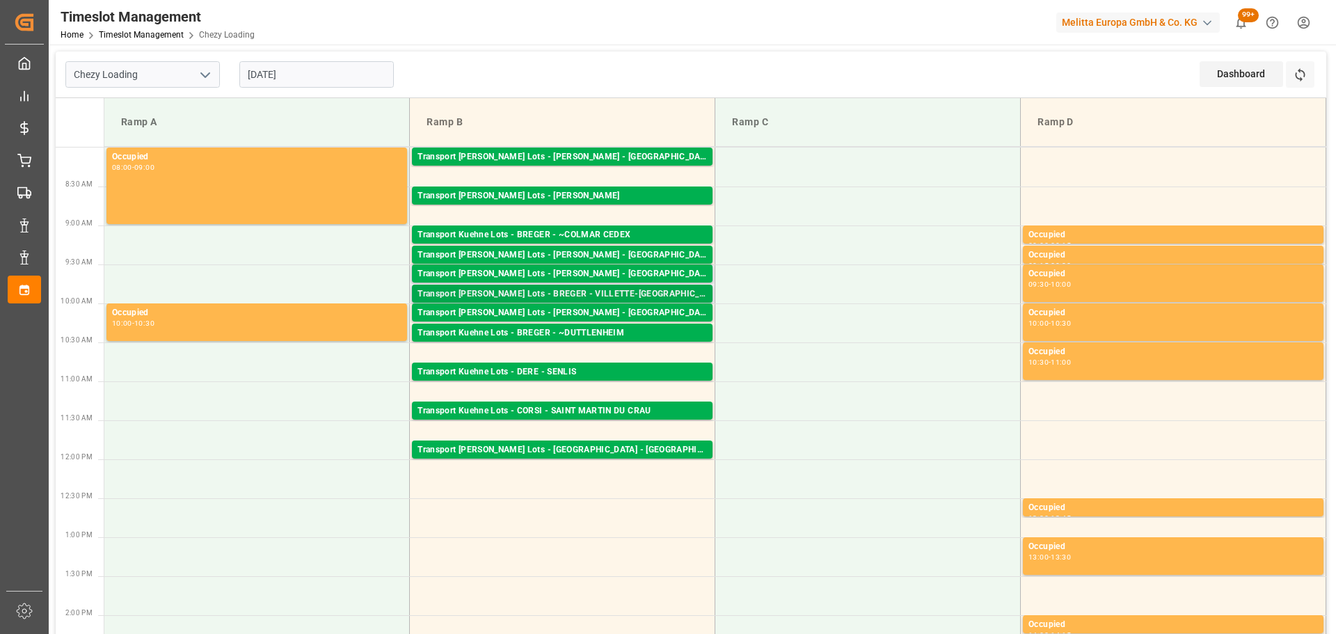
click at [604, 296] on div "Transport [PERSON_NAME] Lots - BREGER - VILLETTE-[GEOGRAPHIC_DATA]" at bounding box center [563, 294] width 290 height 14
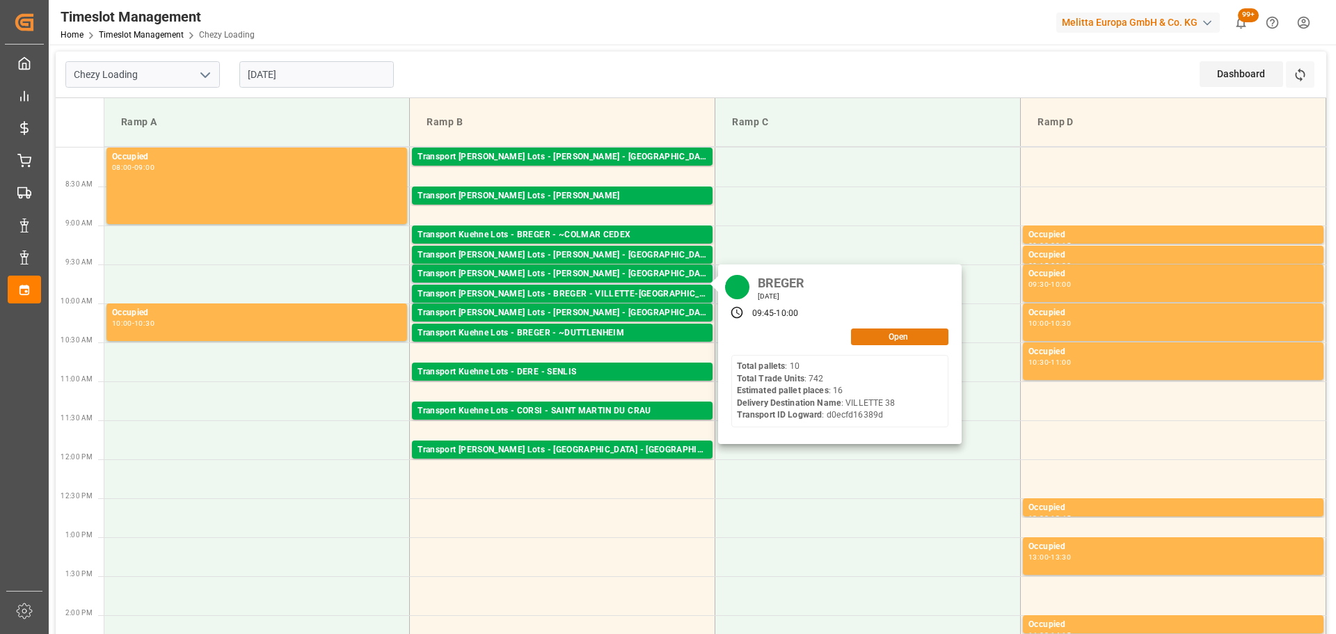
click at [902, 333] on button "Open" at bounding box center [899, 337] width 97 height 17
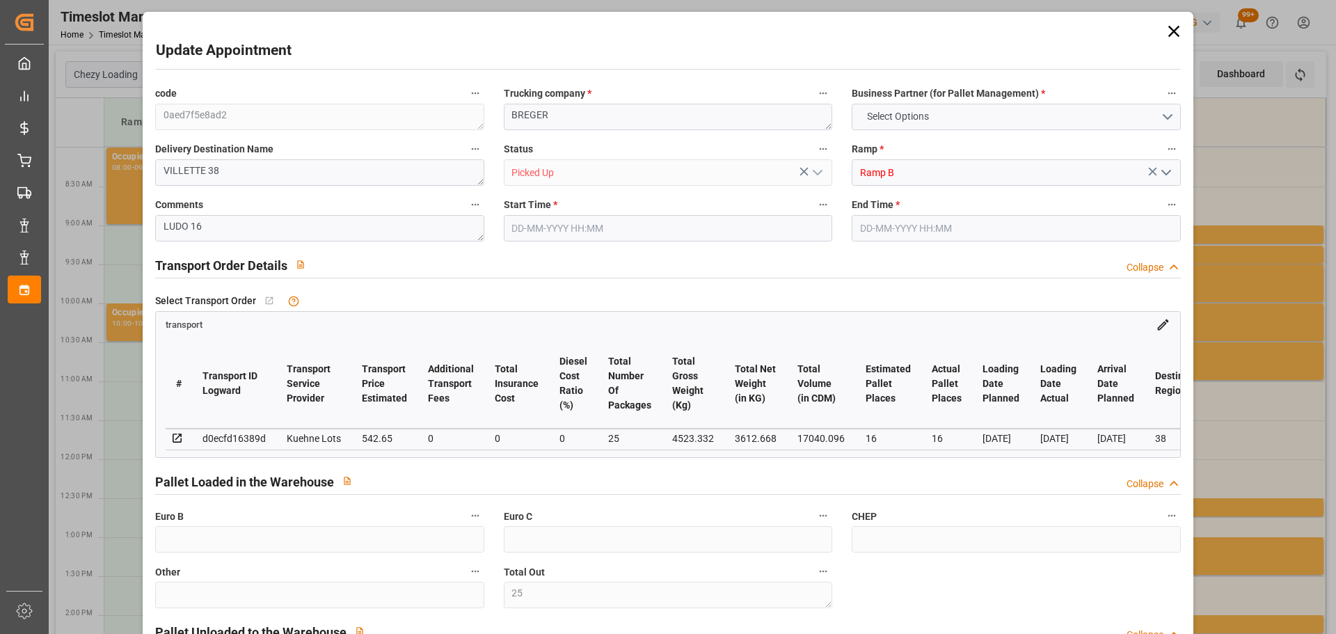
type input "25"
type input "24"
type input "16"
type input "542.65"
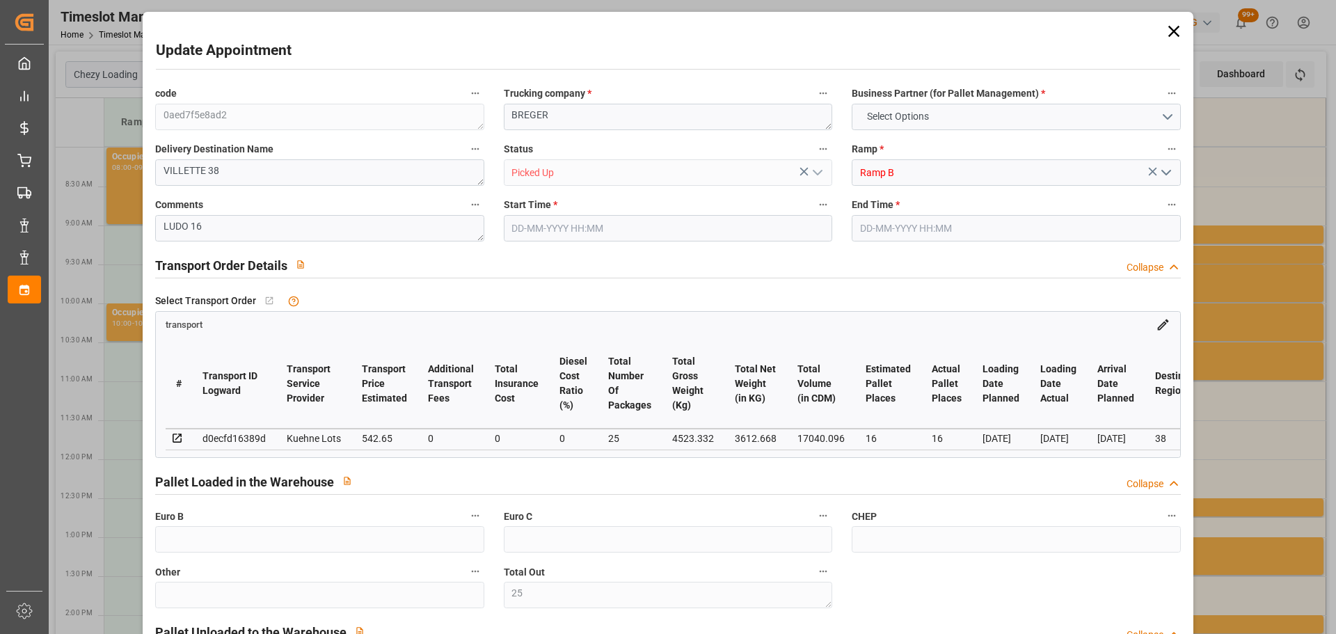
type input "0"
type input "542.65"
type input "0"
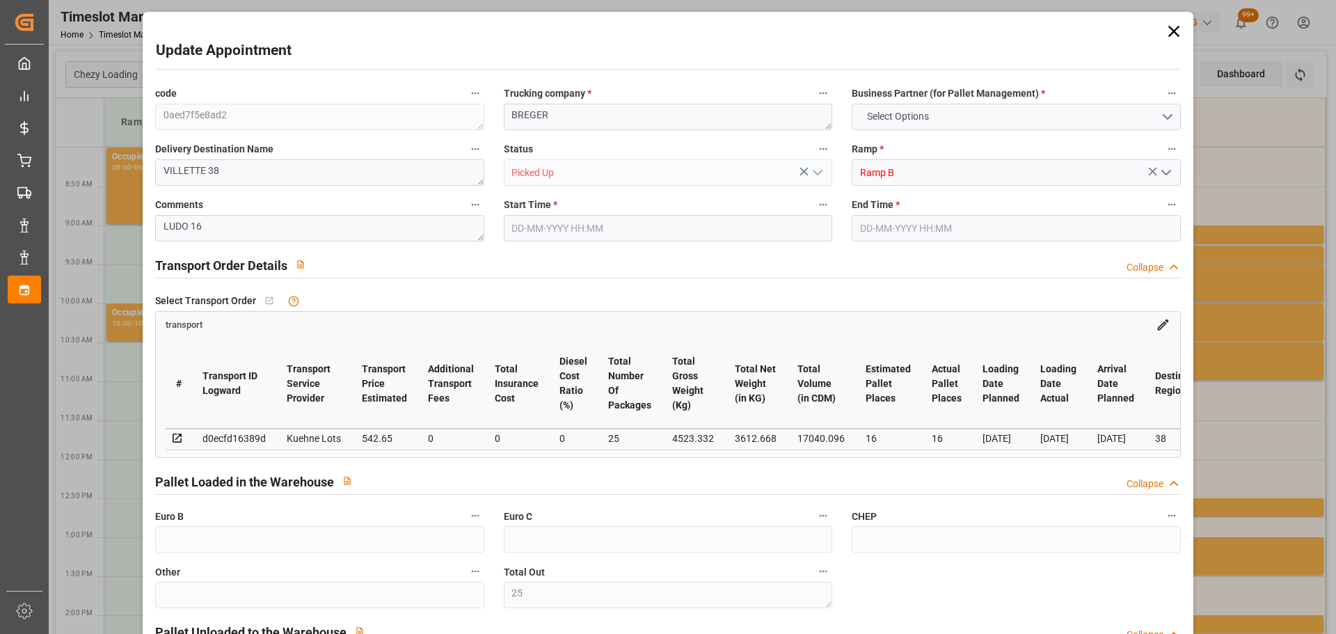
type input "25"
type input "3612.668"
type input "5280.524"
type input "17040.096"
type input "38"
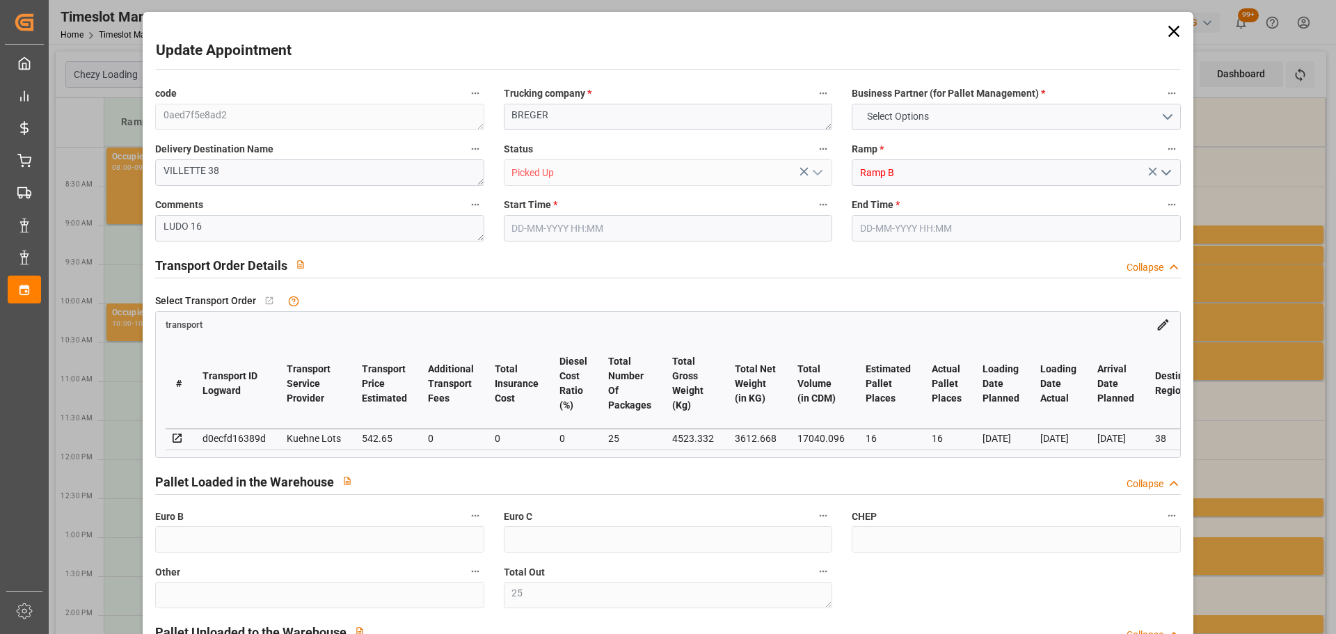
type input "10"
type input "742"
type input "25"
type input "101"
type input "4523.332"
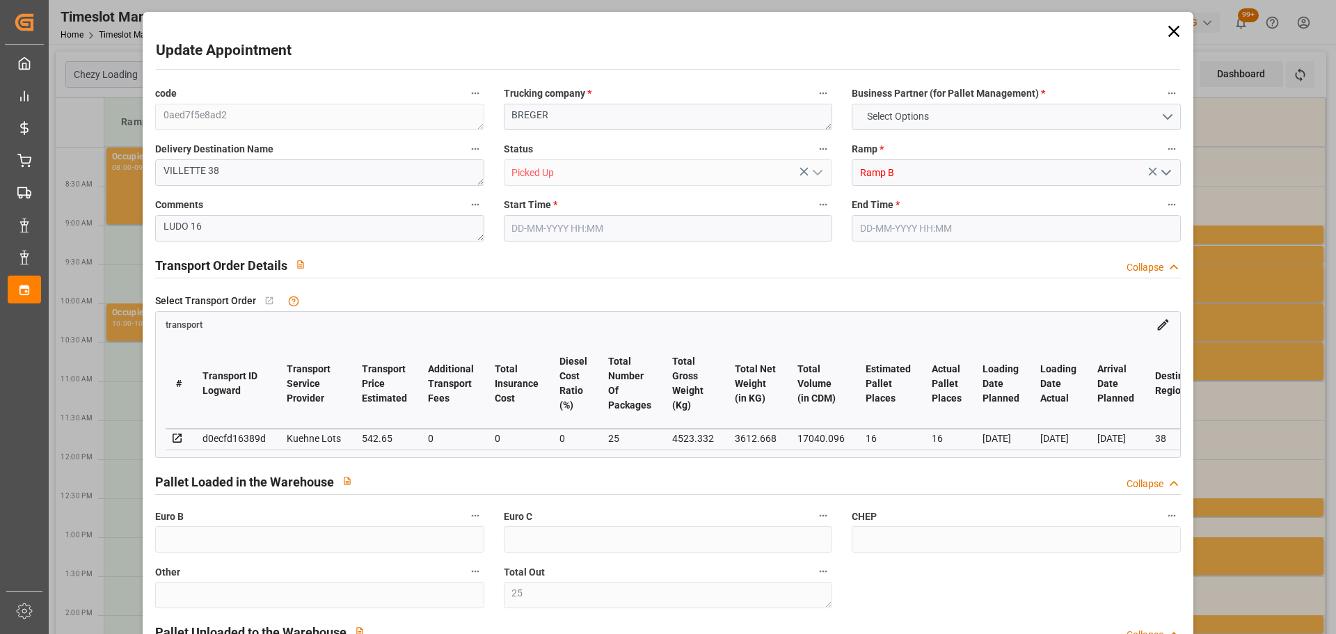
type input "0"
type input "10767.6795"
type input "0"
type input "21"
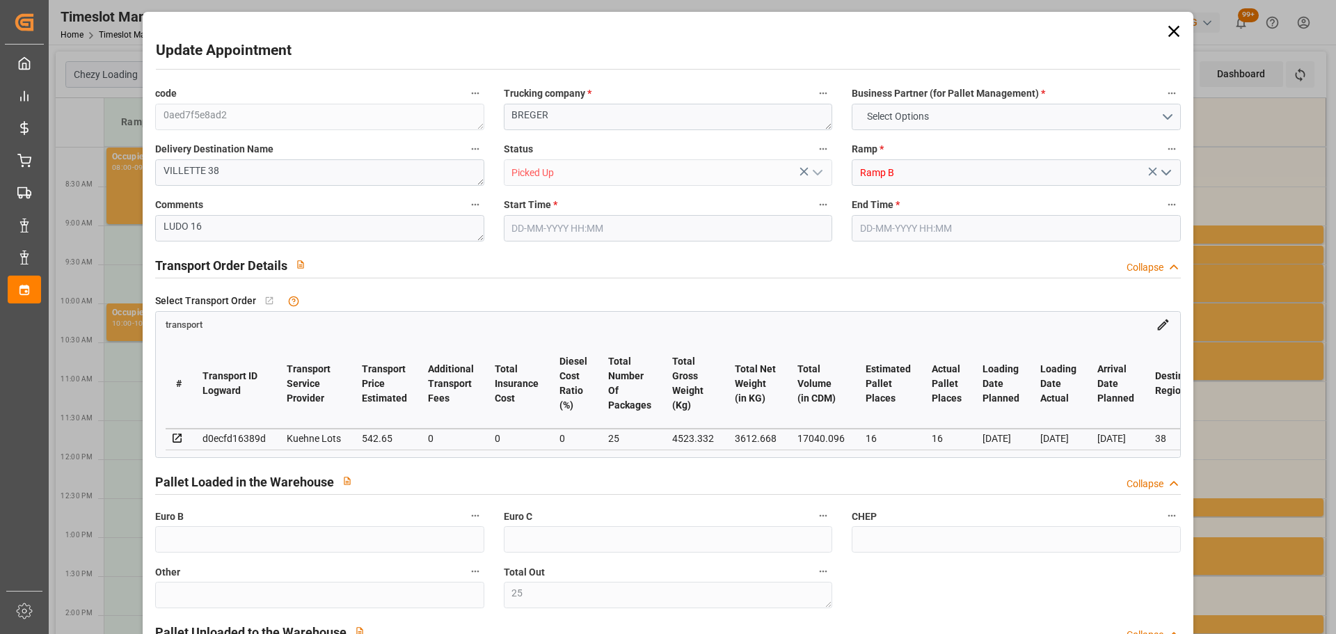
type input "80"
type input "[DATE] 09:45"
type input "[DATE] 10:00"
type input "[DATE] 13:35"
type input "[DATE] 11:33"
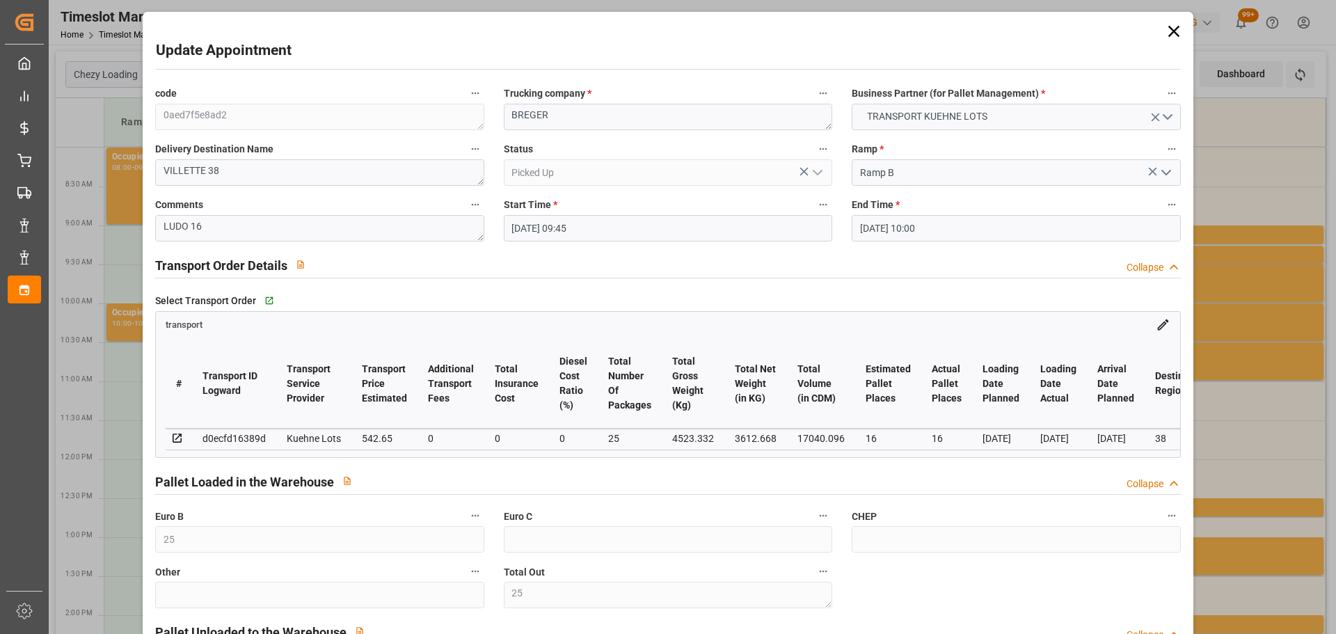
type input "[DATE]"
click at [1168, 27] on icon at bounding box center [1173, 31] width 11 height 11
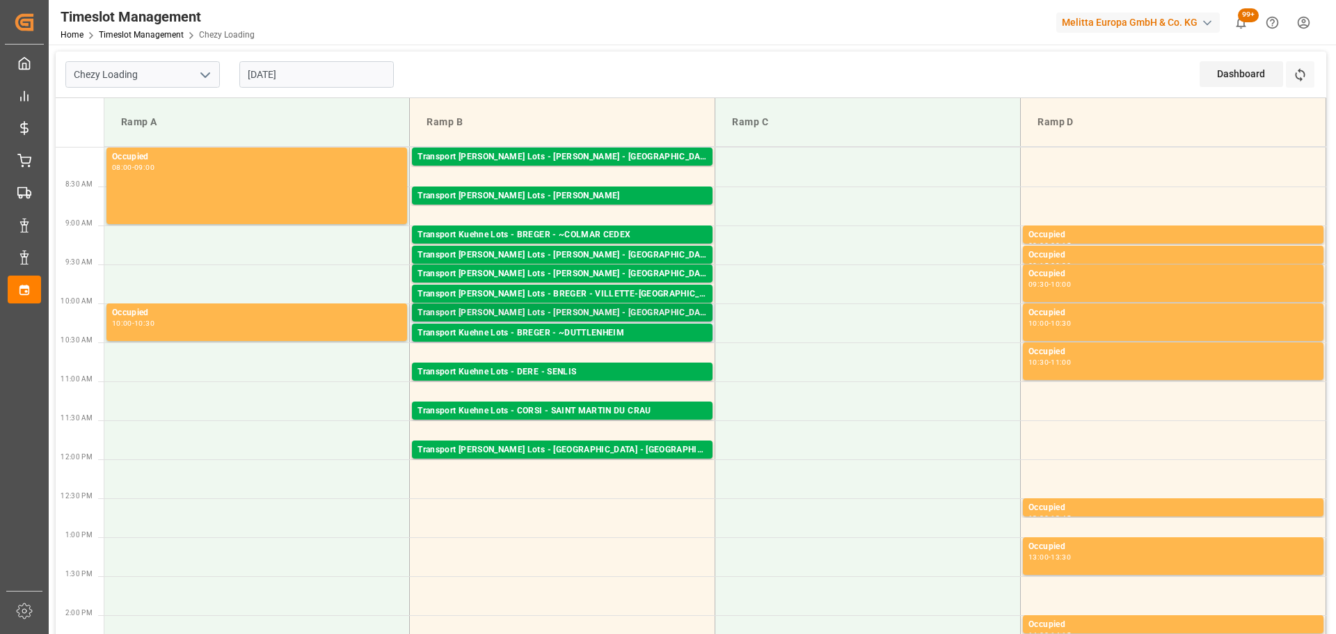
click at [535, 306] on div "Transport [PERSON_NAME] Lots - [PERSON_NAME] - [GEOGRAPHIC_DATA]" at bounding box center [563, 313] width 290 height 14
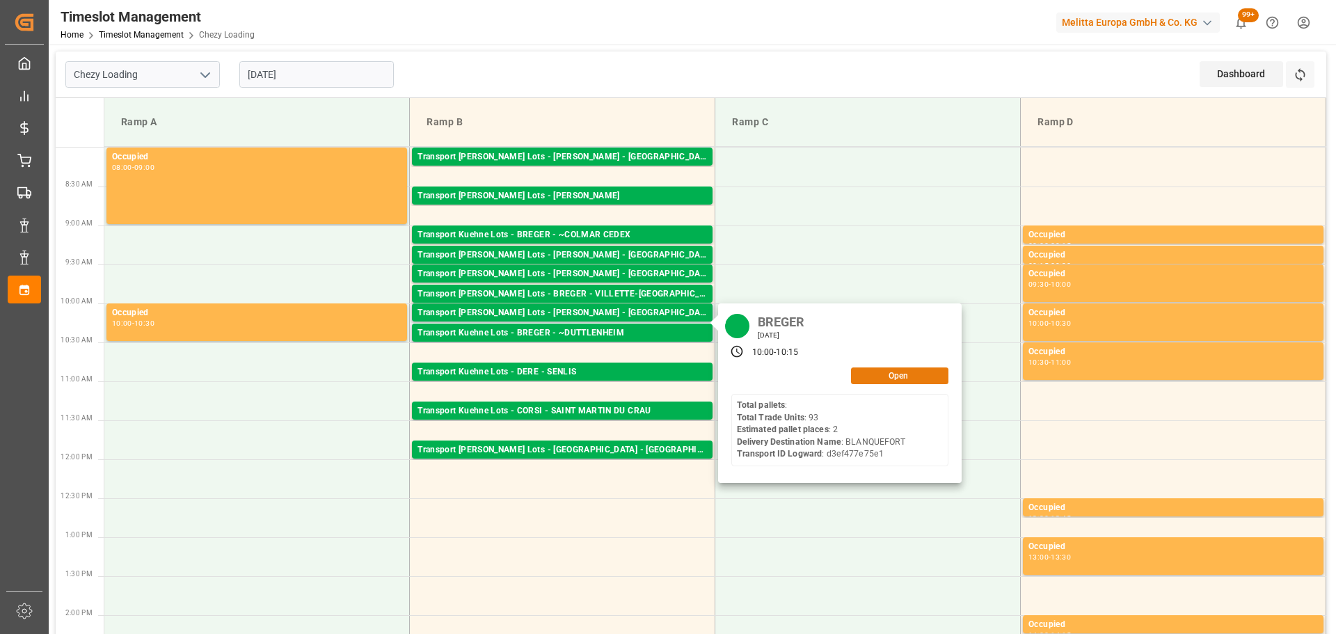
click at [856, 376] on button "Open" at bounding box center [899, 375] width 97 height 17
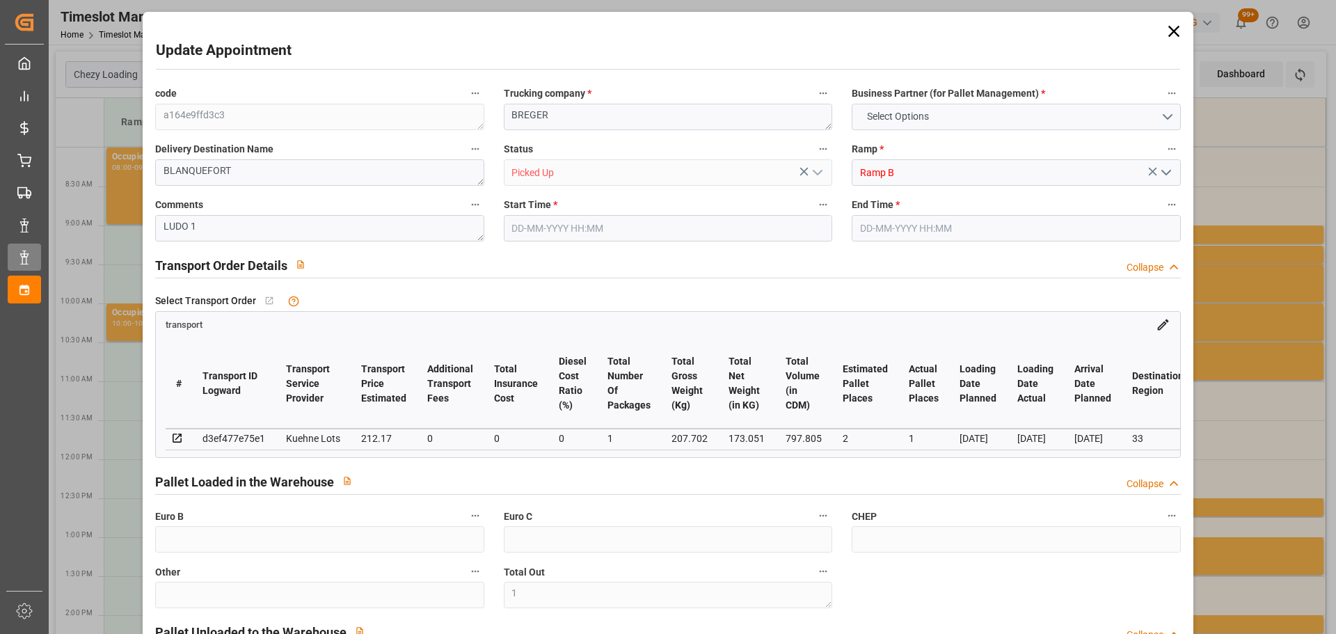
type input "1"
type input "2"
type input "1"
type input "212.17"
type input "0"
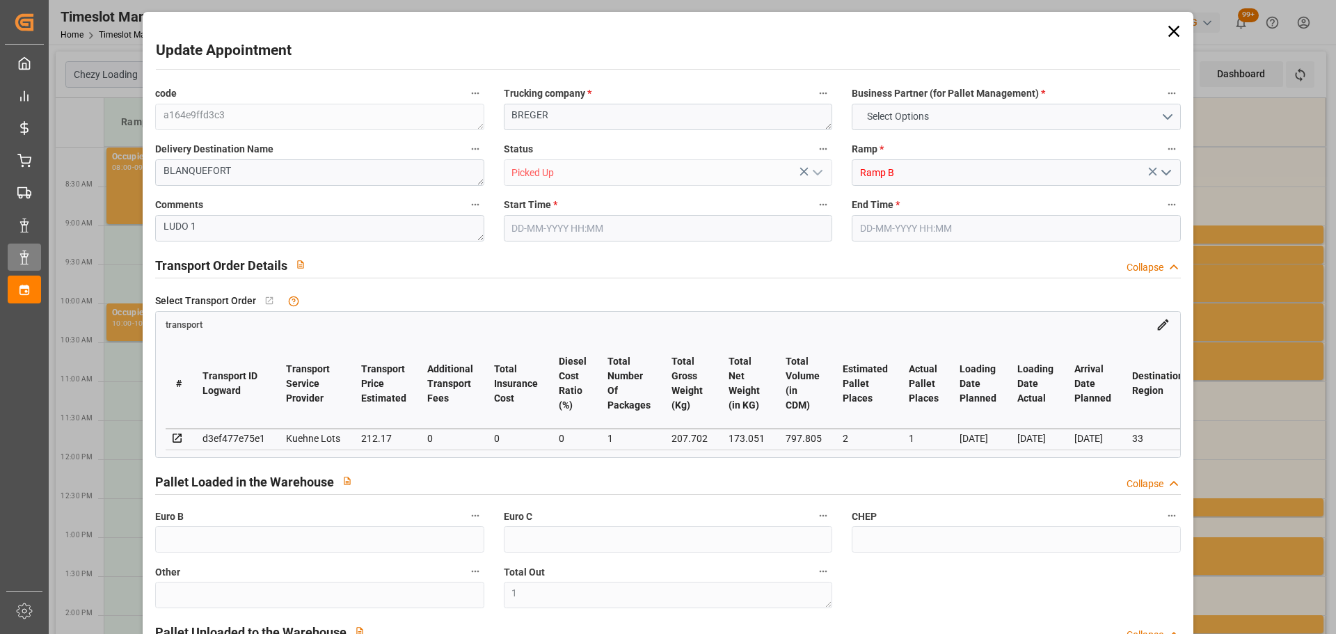
type input "0"
type input "212.17"
type input "0"
type input "1"
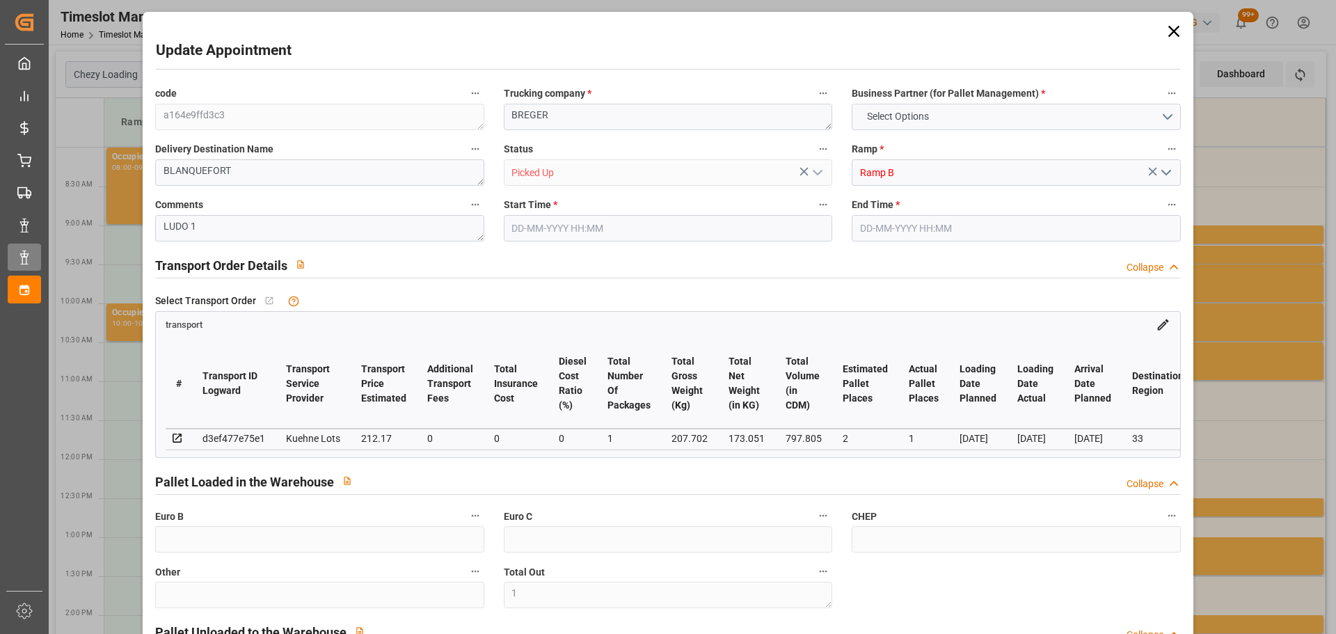
type input "173.051"
type input "414.702"
type input "797.805"
type input "33"
type input "0"
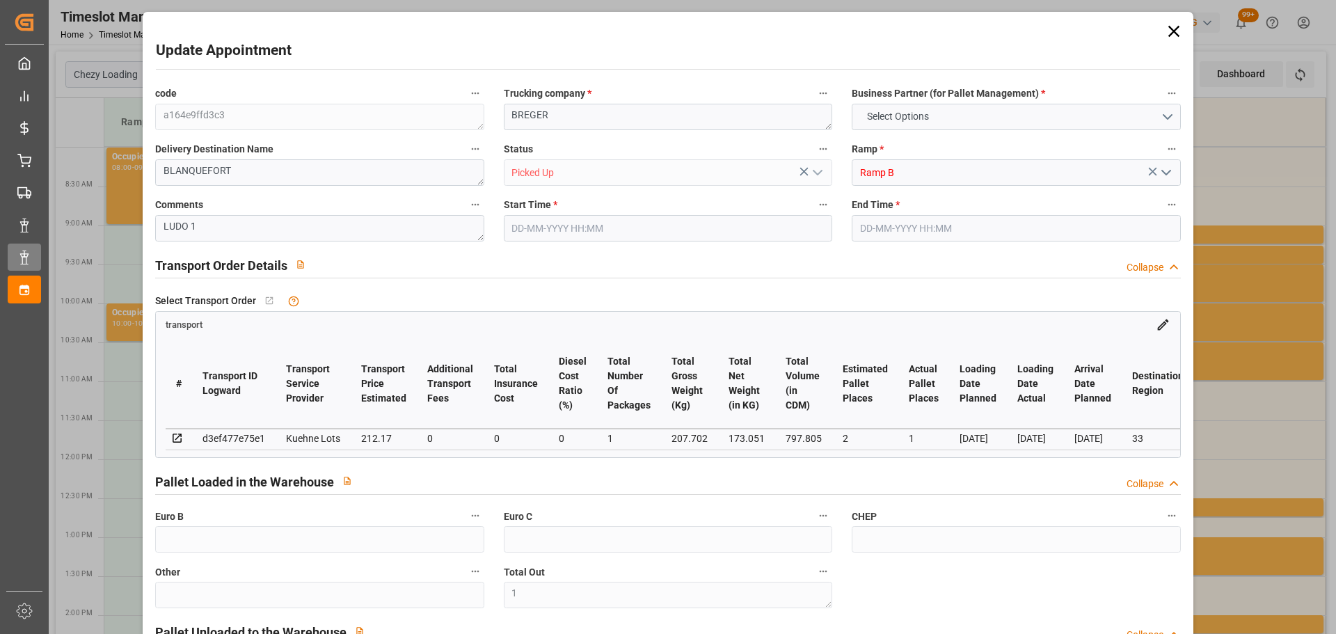
type input "93"
type input "1"
type input "101"
type input "207.702"
type input "0"
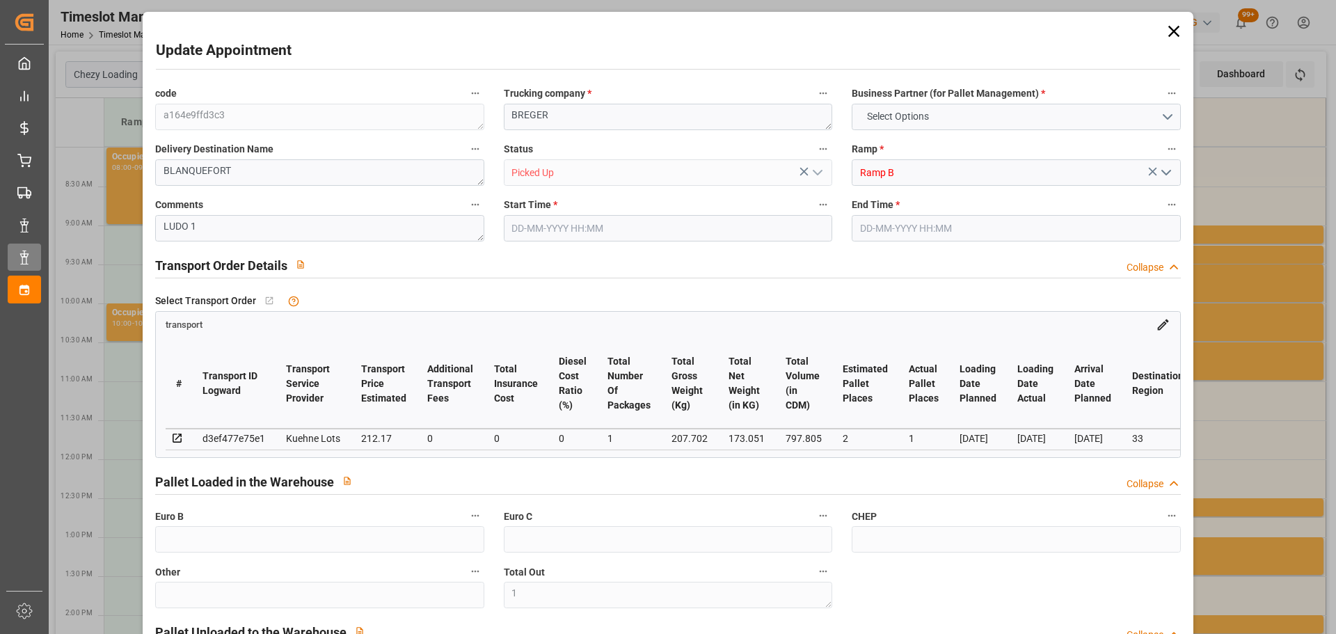
type input "4710.8598"
type input "0"
type input "21"
type input "35"
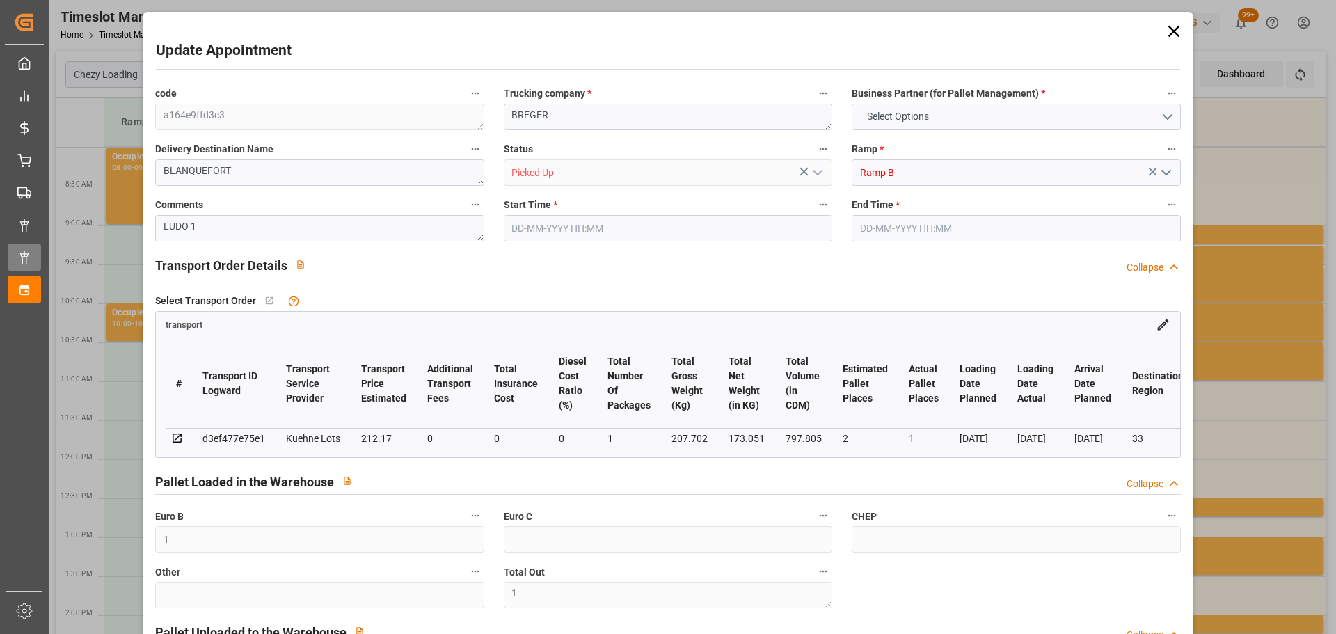
type input "[DATE] 10:00"
type input "[DATE] 10:15"
type input "[DATE] 13:09"
type input "[DATE] 11:33"
type input "[DATE]"
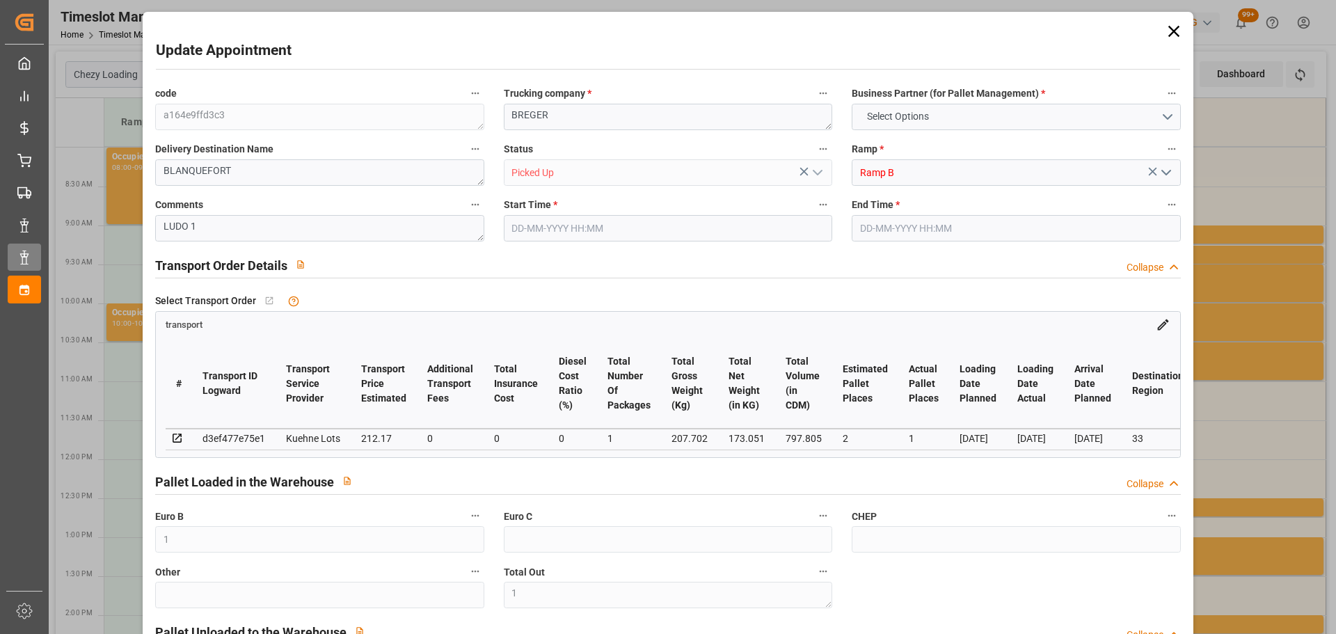
type input "[DATE]"
click at [1173, 31] on icon at bounding box center [1173, 31] width 19 height 19
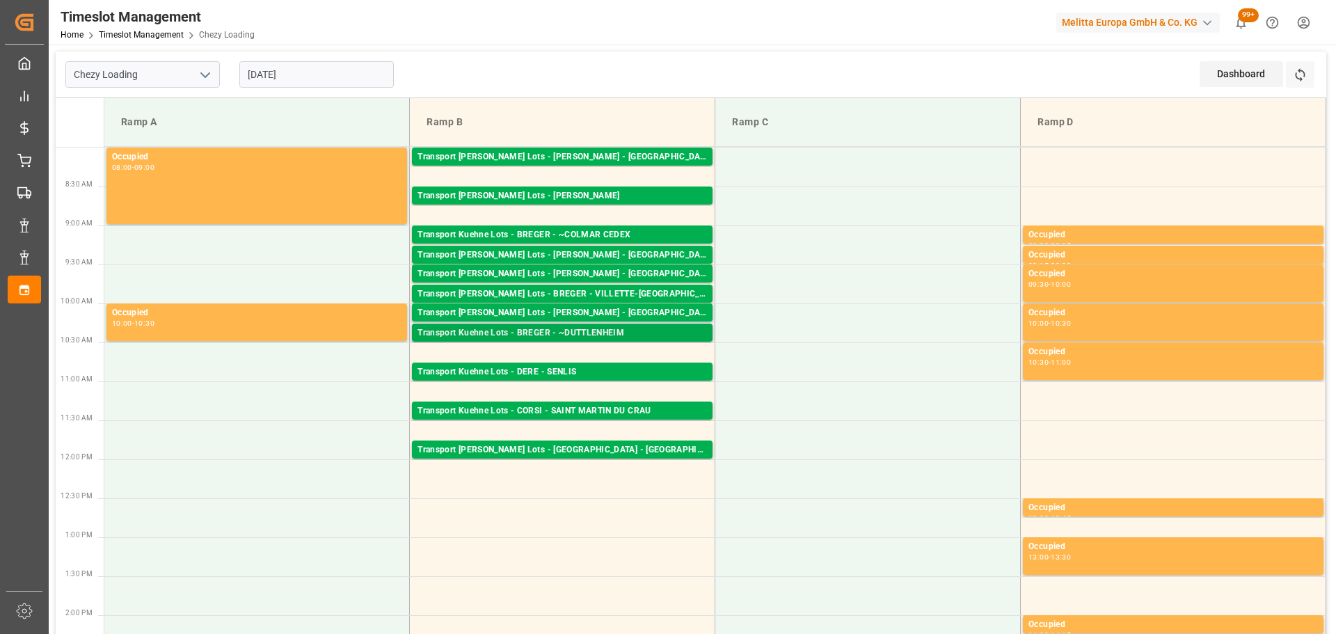
click at [606, 330] on div "Transport Kuehne Lots - BREGER - ~DUTTLENHEIM" at bounding box center [563, 333] width 290 height 14
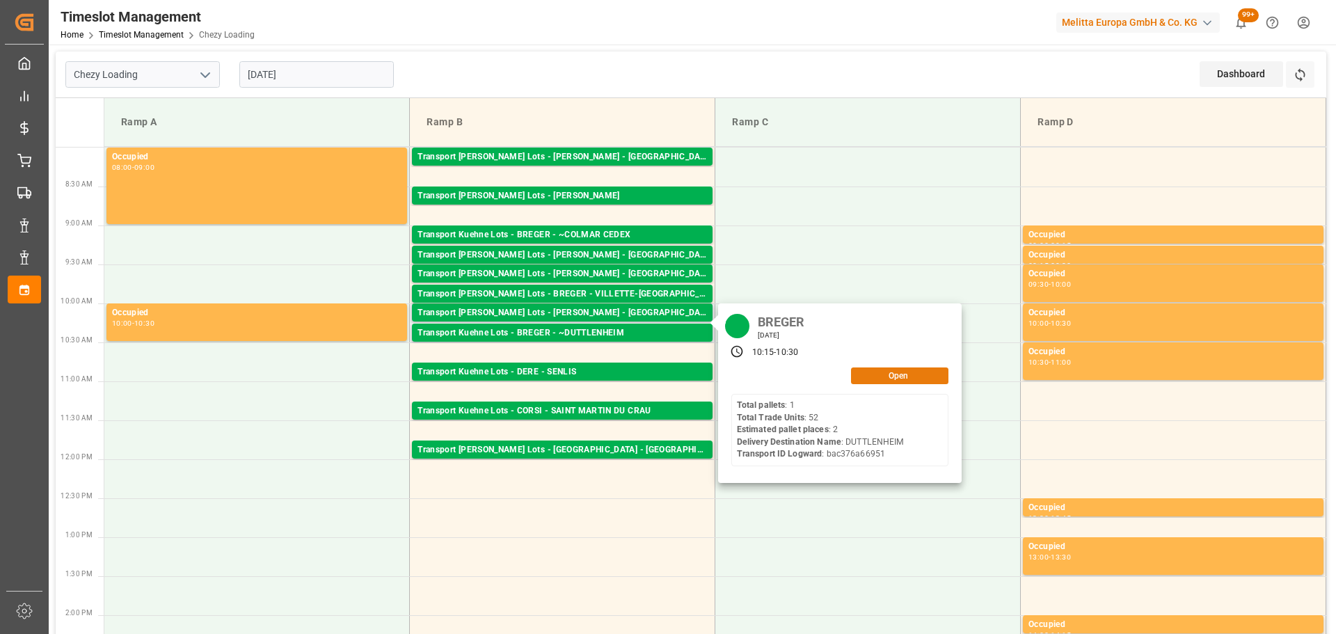
click at [873, 370] on button "Open" at bounding box center [899, 375] width 97 height 17
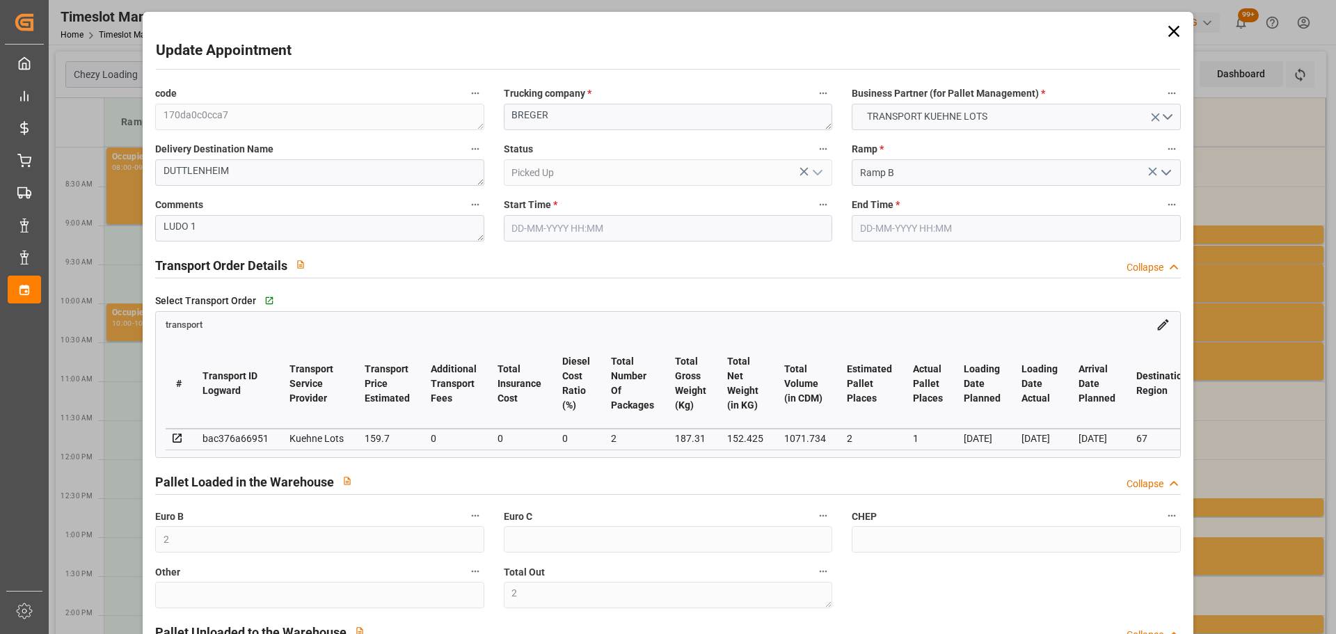
type input "[DATE] 10:15"
type input "[DATE] 10:30"
type input "[DATE] 13:26"
type input "[DATE] 11:32"
type input "[DATE]"
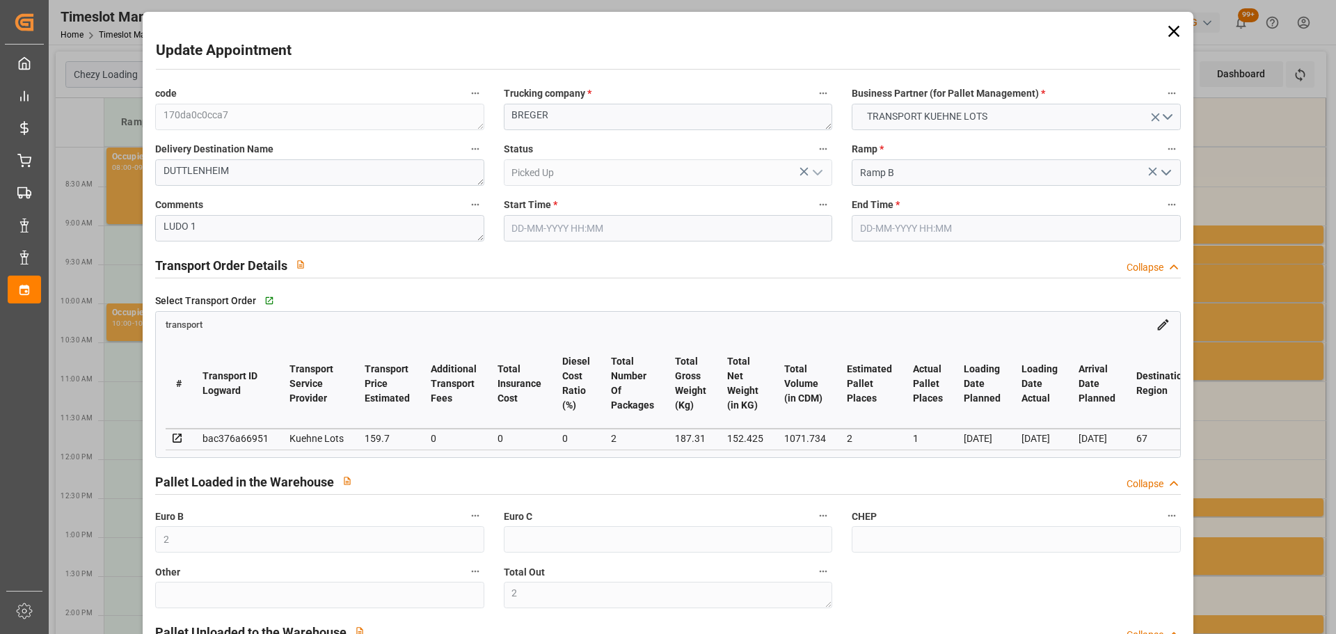
type input "[DATE]"
click at [1171, 26] on icon at bounding box center [1173, 31] width 19 height 19
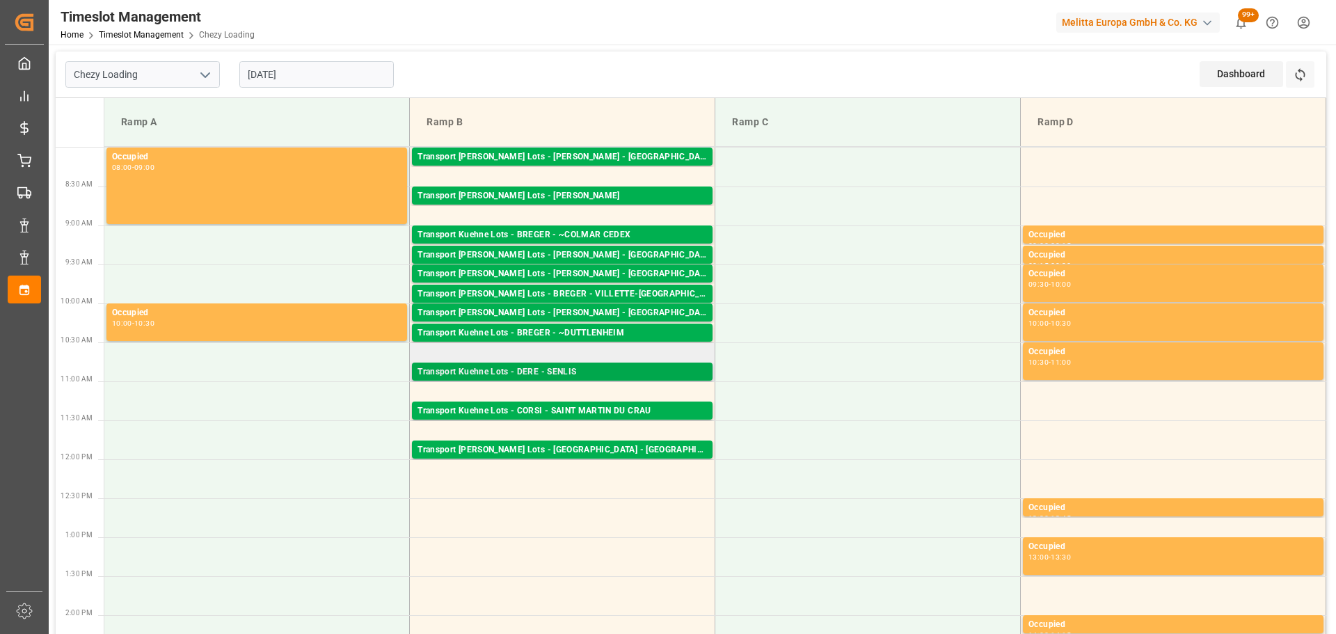
click at [605, 372] on div "Transport Kuehne Lots - DERE - SENLIS" at bounding box center [563, 372] width 290 height 14
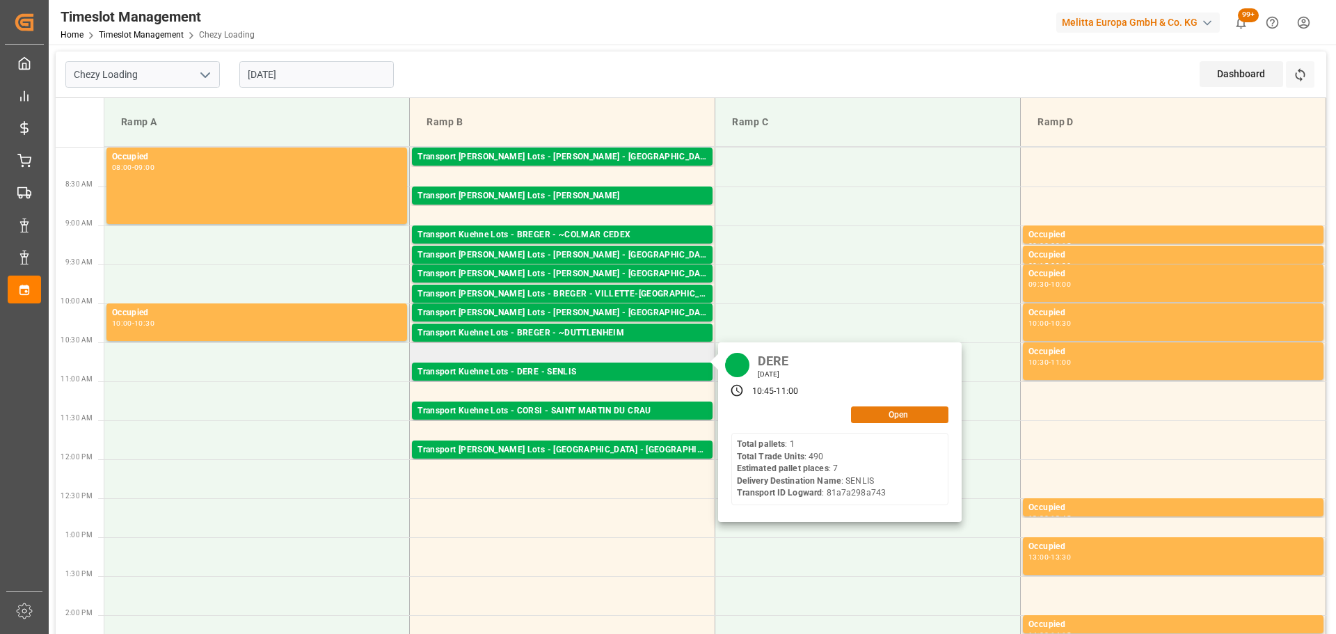
click at [883, 417] on button "Open" at bounding box center [899, 414] width 97 height 17
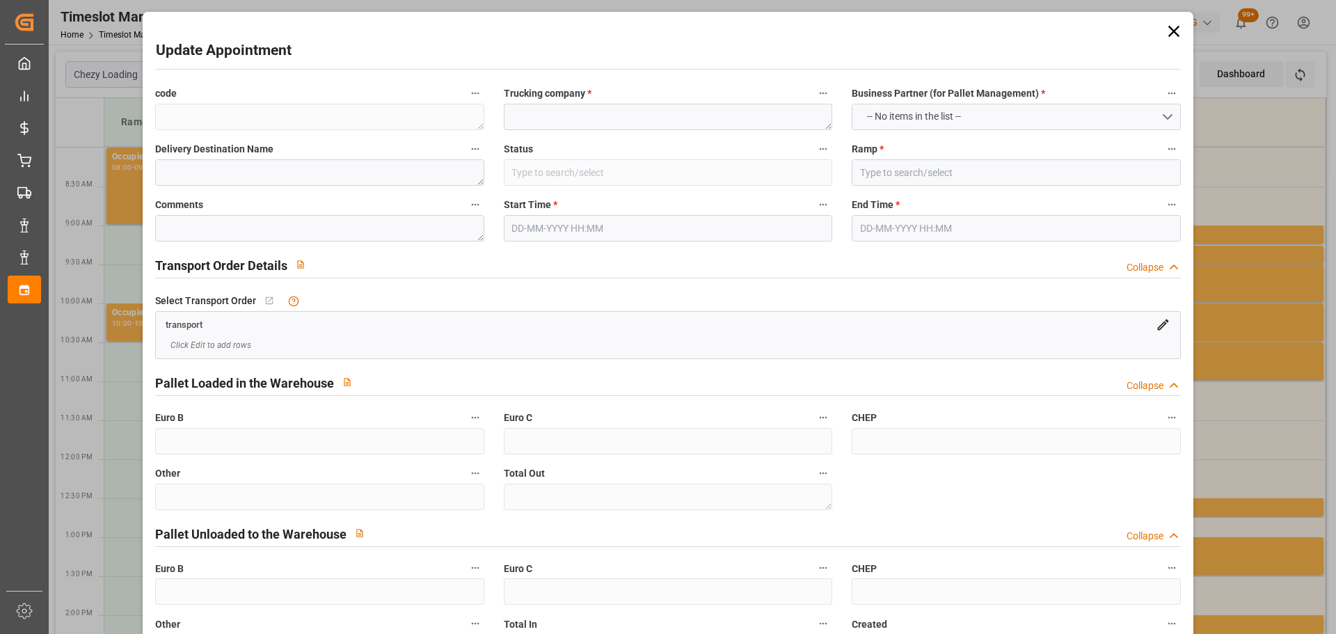
type textarea "c23ba5ff017f"
type textarea "DERE"
type textarea "SENLIS"
type input "Picked Up"
type input "Ramp B"
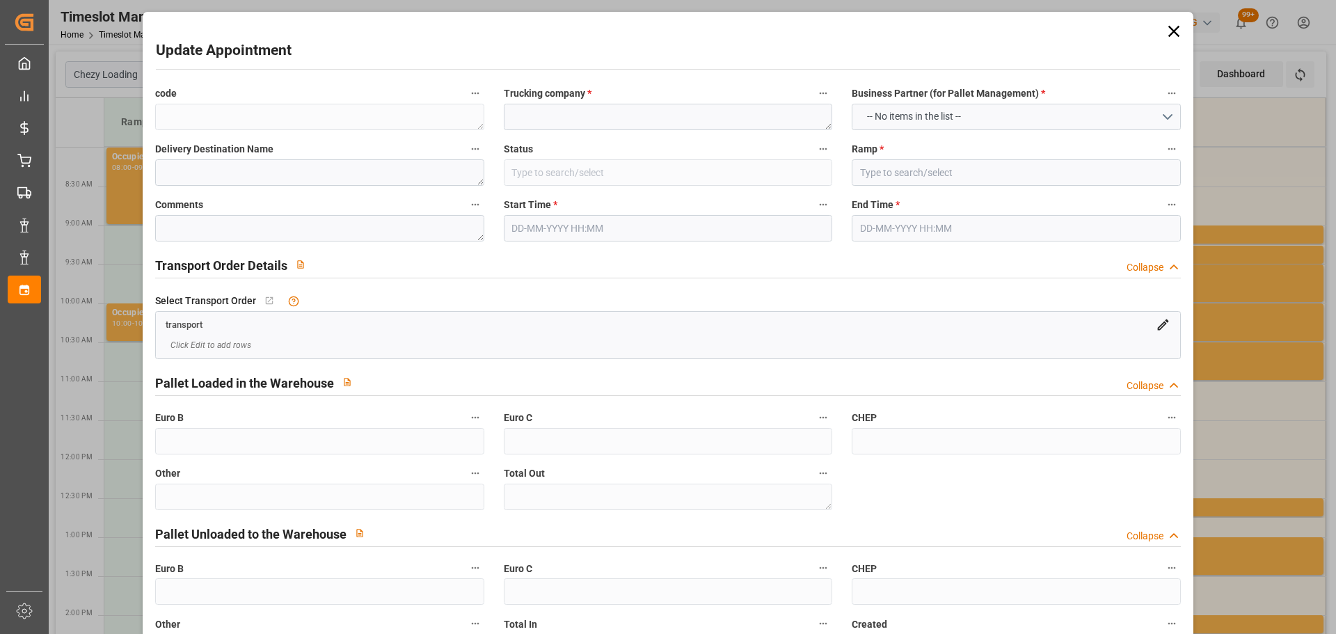
type textarea "JN 7"
type textarea "7"
type textarea "0"
type input "81a7a298a743"
type textarea "SENLIS"
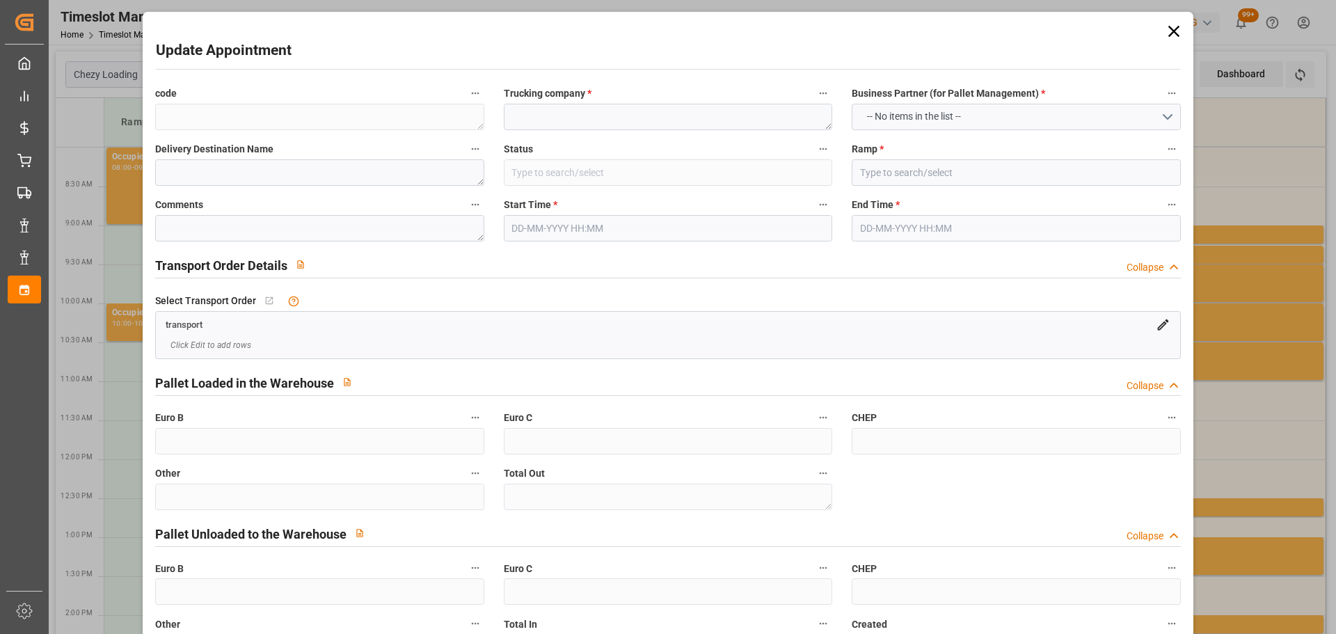
type textarea "0000722558"
type textarea "c23ba5ff017f"
type textarea "FR-02570"
type textarea "FR"
type input "Road"
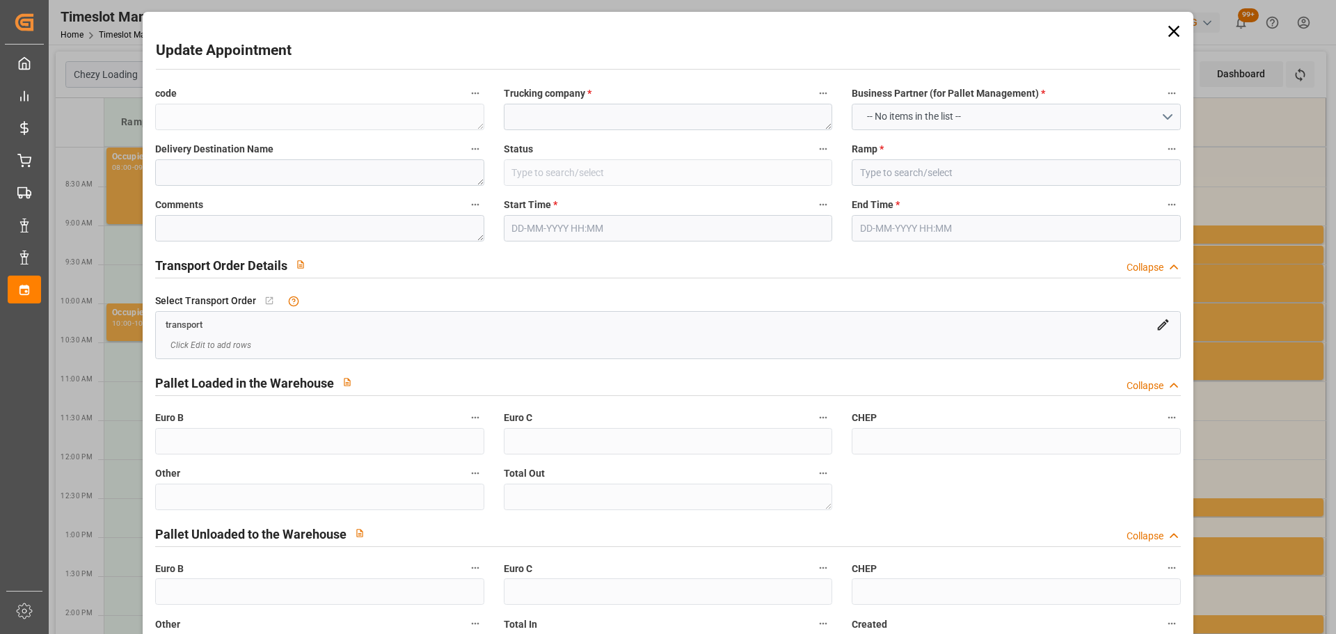
type input "FR"
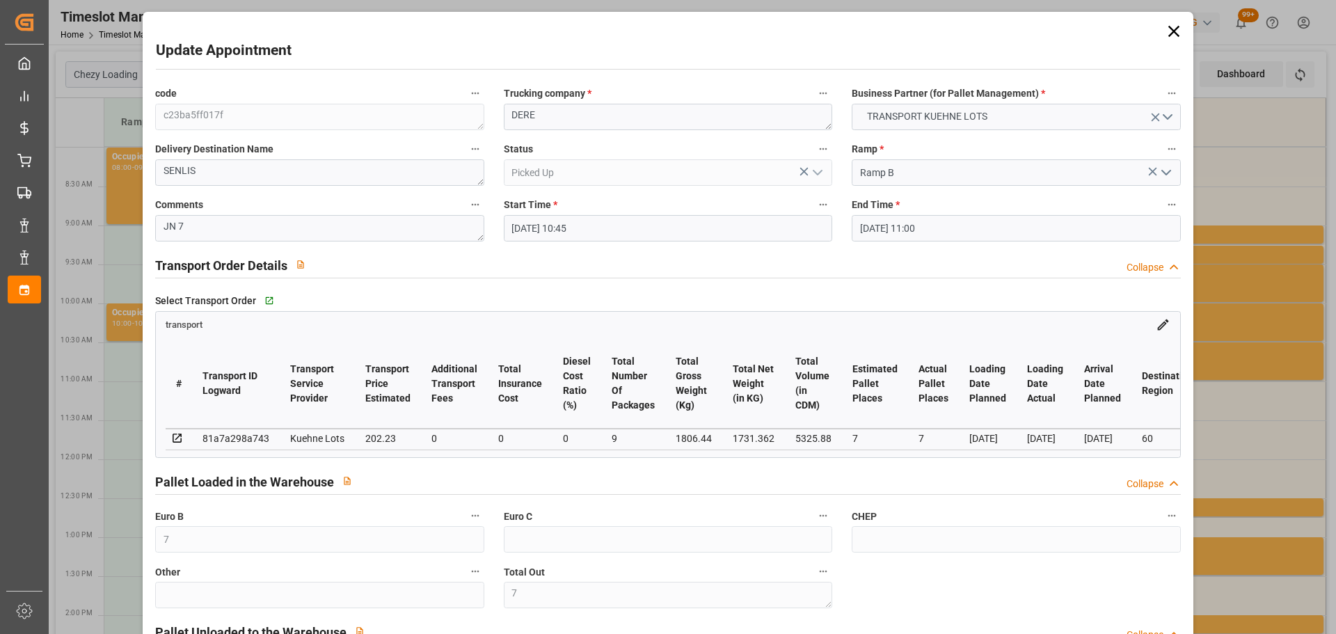
click at [1174, 27] on icon at bounding box center [1173, 31] width 11 height 11
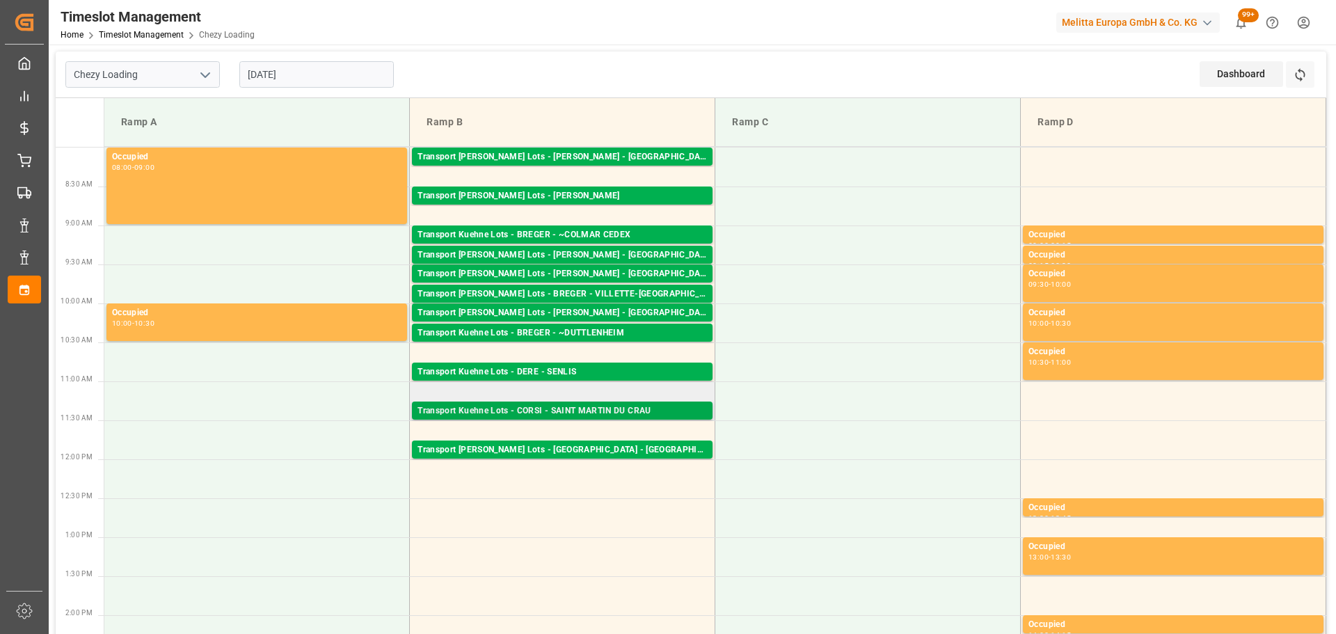
click at [610, 412] on div "Transport Kuehne Lots - CORSI - SAINT MARTIN DU CRAU" at bounding box center [563, 411] width 290 height 14
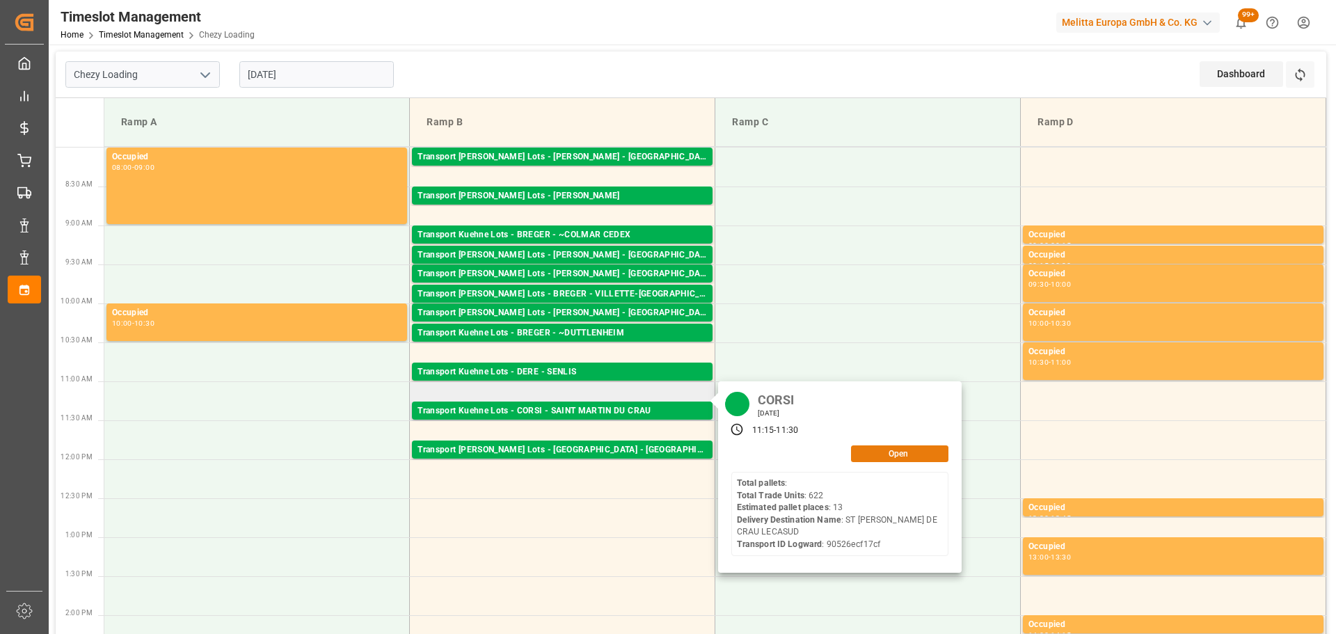
click at [885, 453] on button "Open" at bounding box center [899, 453] width 97 height 17
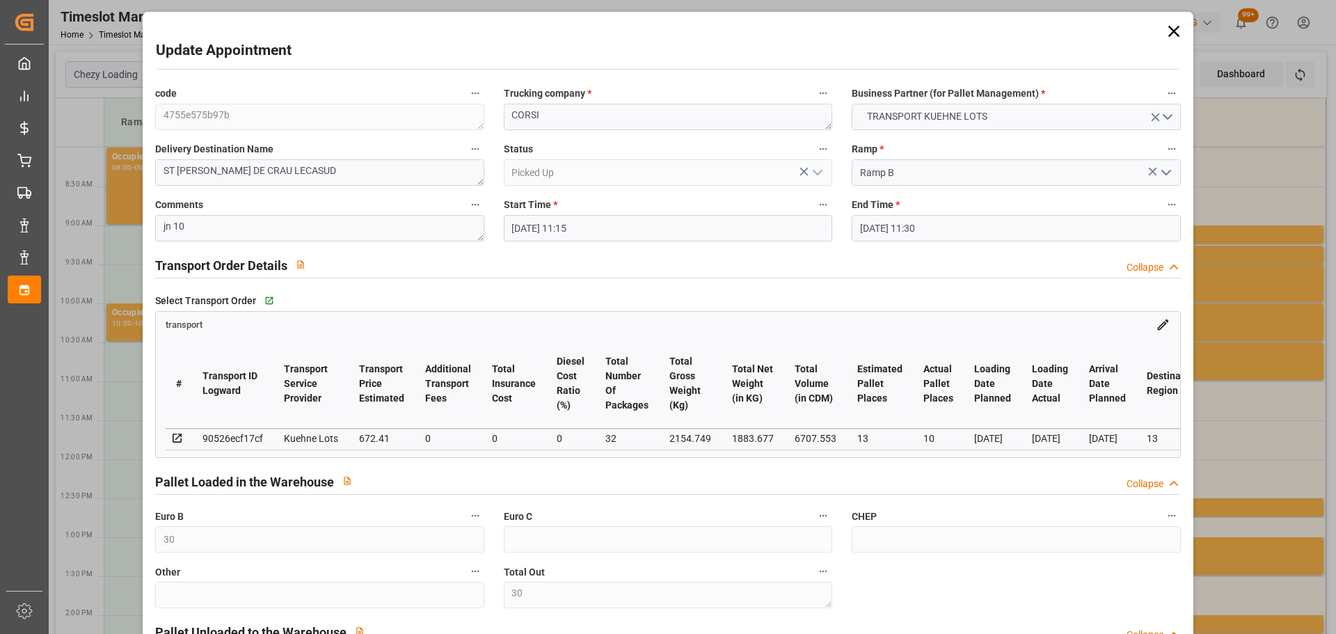
click at [1164, 31] on icon at bounding box center [1173, 31] width 19 height 19
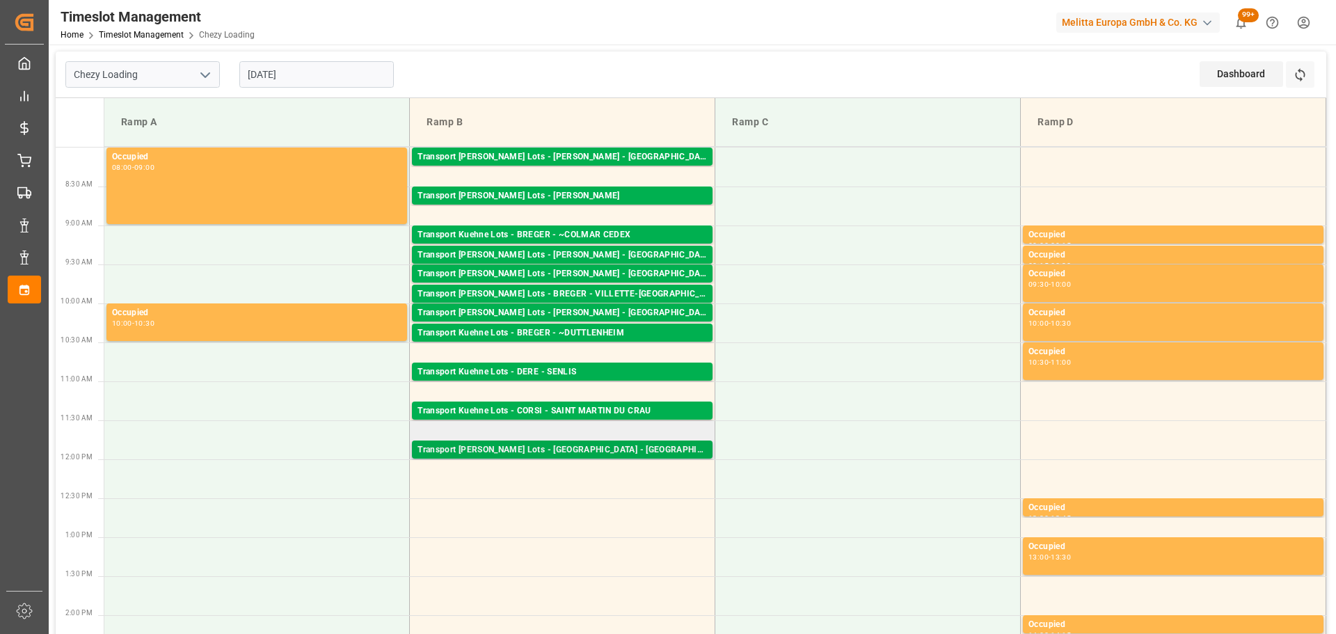
click at [552, 447] on div "Transport [PERSON_NAME] Lots - [GEOGRAPHIC_DATA] - [GEOGRAPHIC_DATA]" at bounding box center [563, 450] width 290 height 14
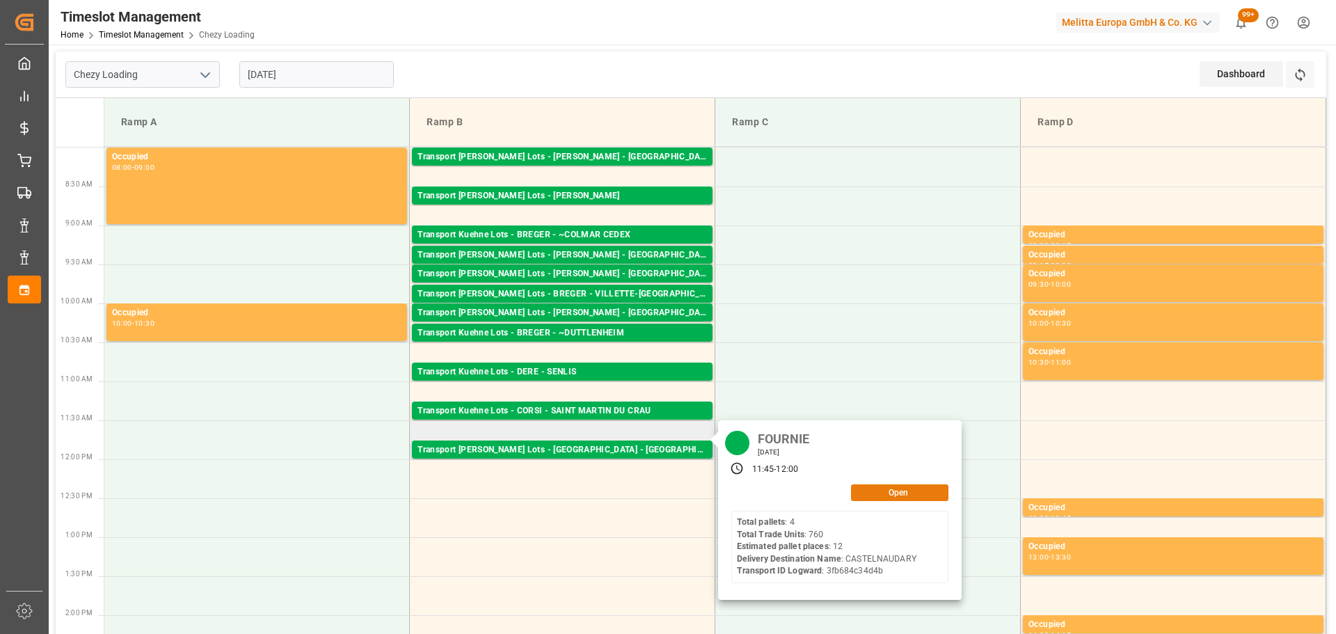
click at [911, 490] on button "Open" at bounding box center [899, 492] width 97 height 17
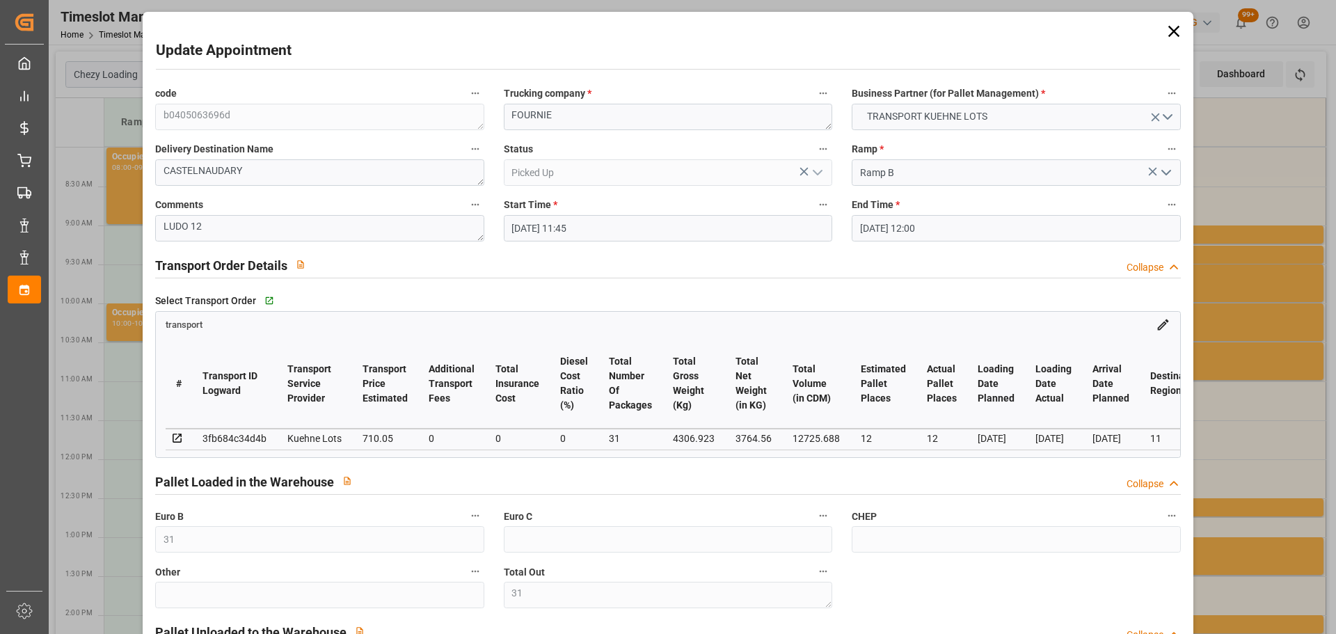
click at [1171, 26] on icon at bounding box center [1173, 31] width 19 height 19
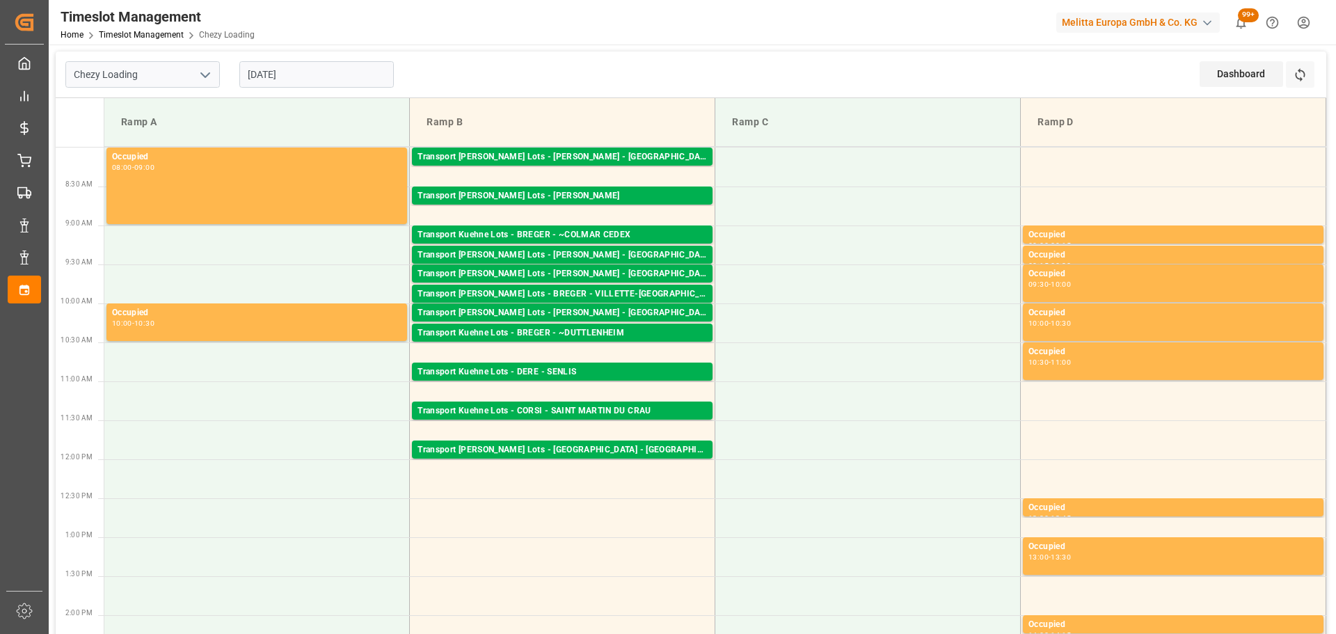
click at [314, 72] on input "[DATE]" at bounding box center [316, 74] width 155 height 26
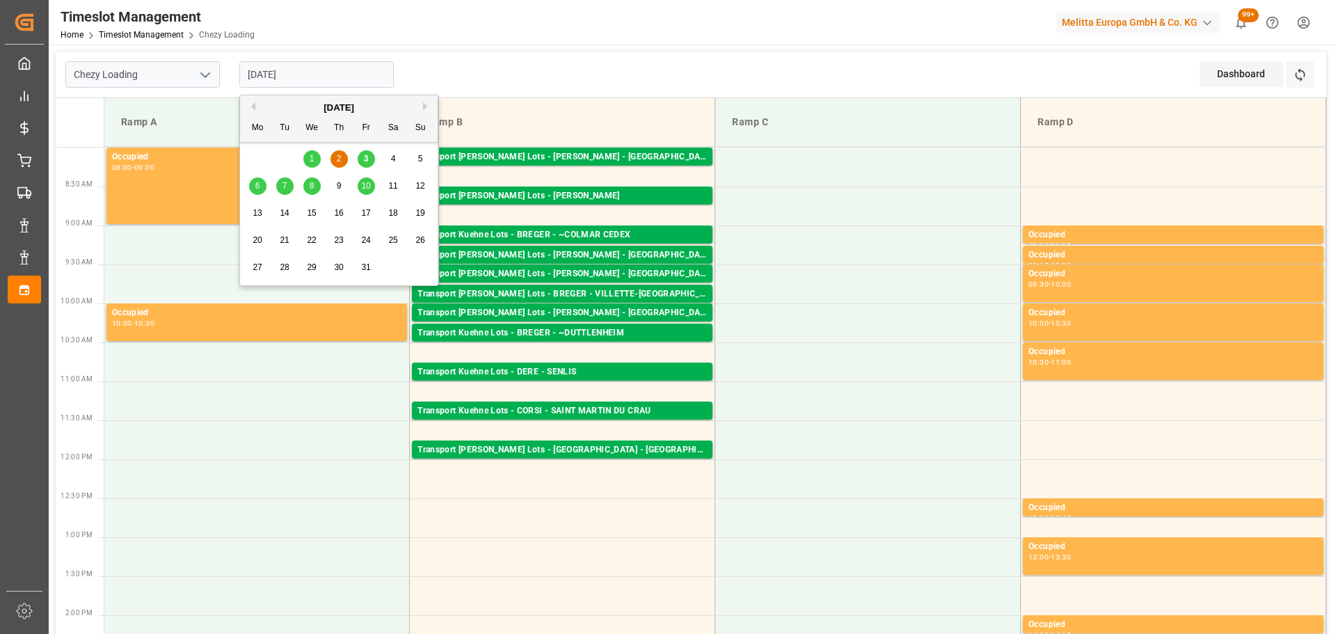
click at [363, 157] on div "3" at bounding box center [366, 159] width 17 height 17
